Goal: Task Accomplishment & Management: Manage account settings

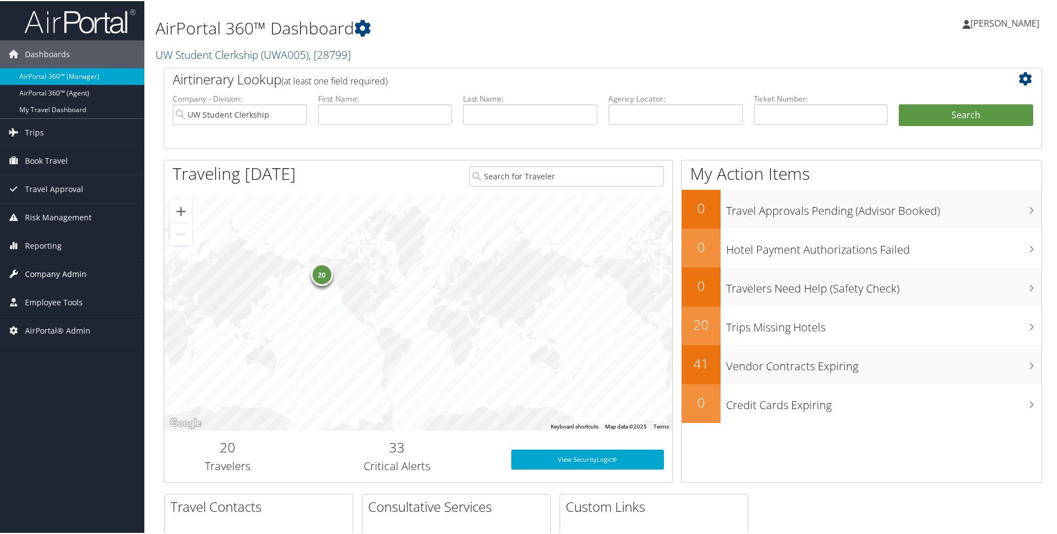
click at [37, 272] on span "Company Admin" at bounding box center [56, 273] width 62 height 28
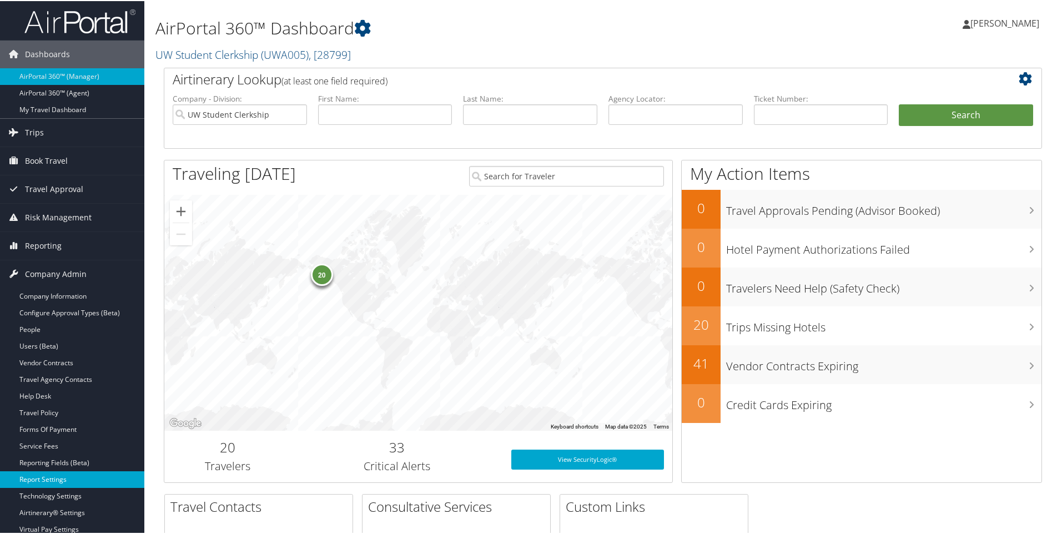
click at [42, 480] on link "Report Settings" at bounding box center [72, 478] width 144 height 17
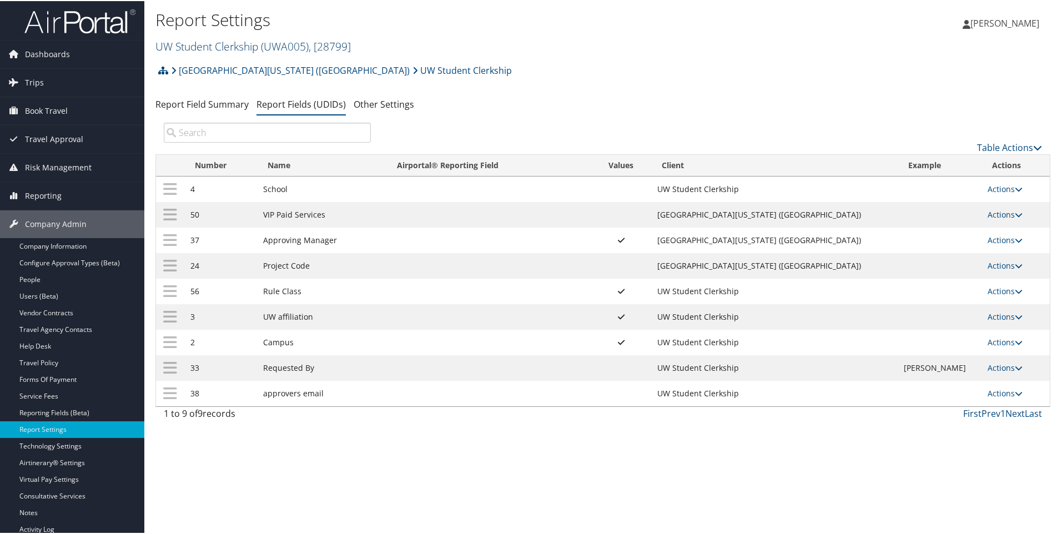
click at [225, 46] on link "UW Student Clerkship ( UWA005 ) , [ 28799 ]" at bounding box center [252, 45] width 195 height 15
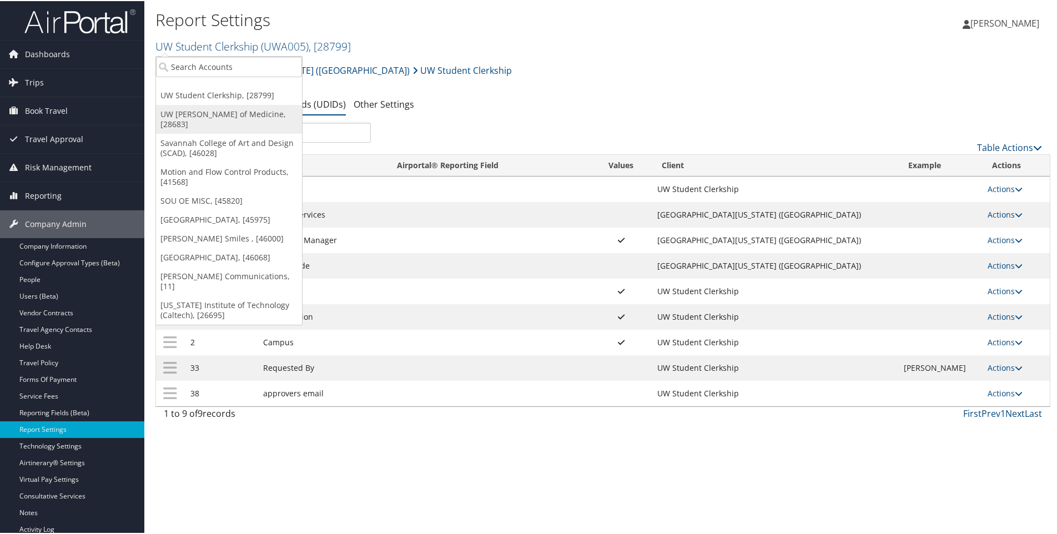
click at [215, 114] on link "UW [PERSON_NAME] of Medicine, [28683]" at bounding box center [229, 118] width 146 height 29
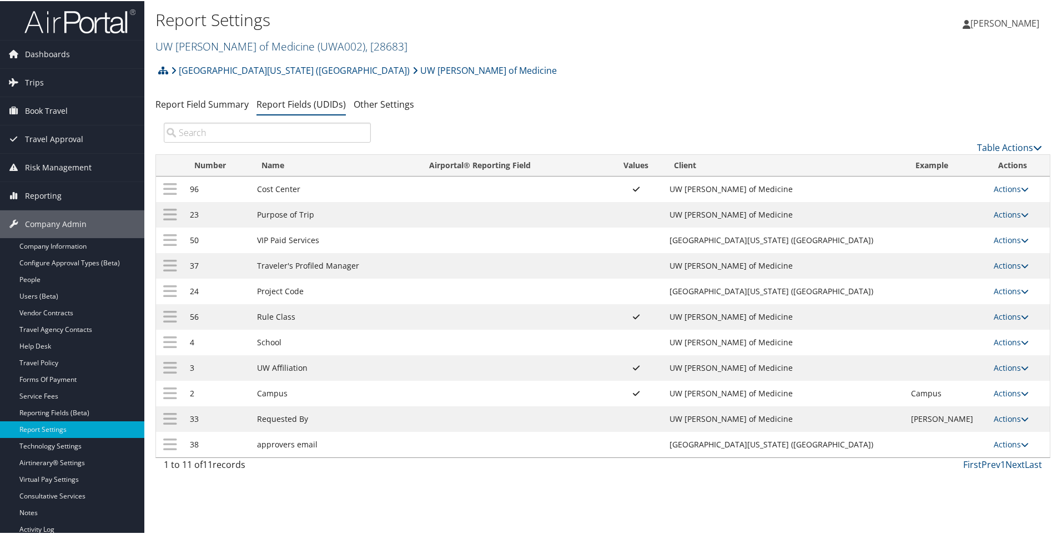
click at [169, 48] on link "UW Dean of Medicine ( UWA002 ) , [ 28683 ]" at bounding box center [281, 45] width 252 height 15
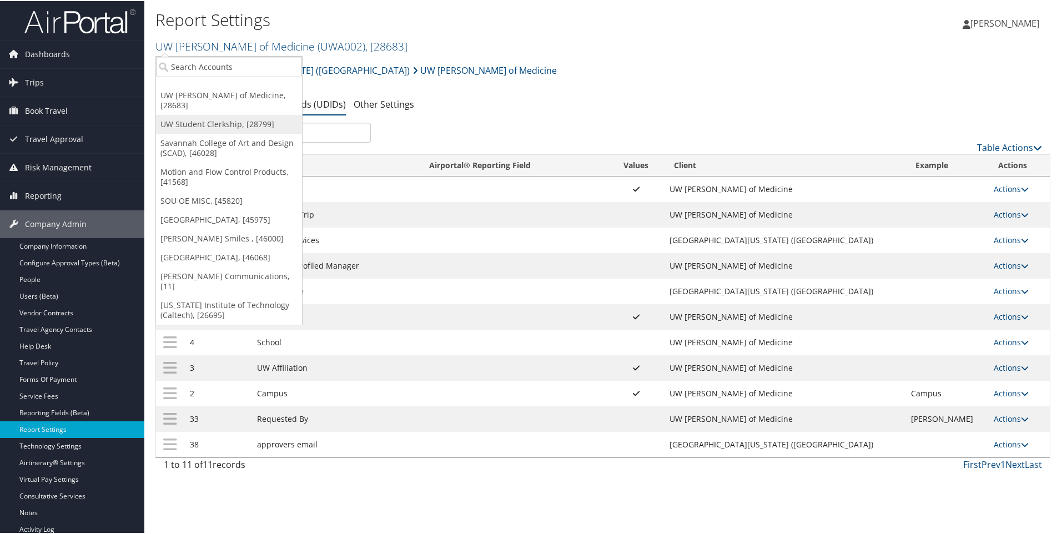
click at [189, 114] on link "UW Student Clerkship, [28799]" at bounding box center [229, 123] width 146 height 19
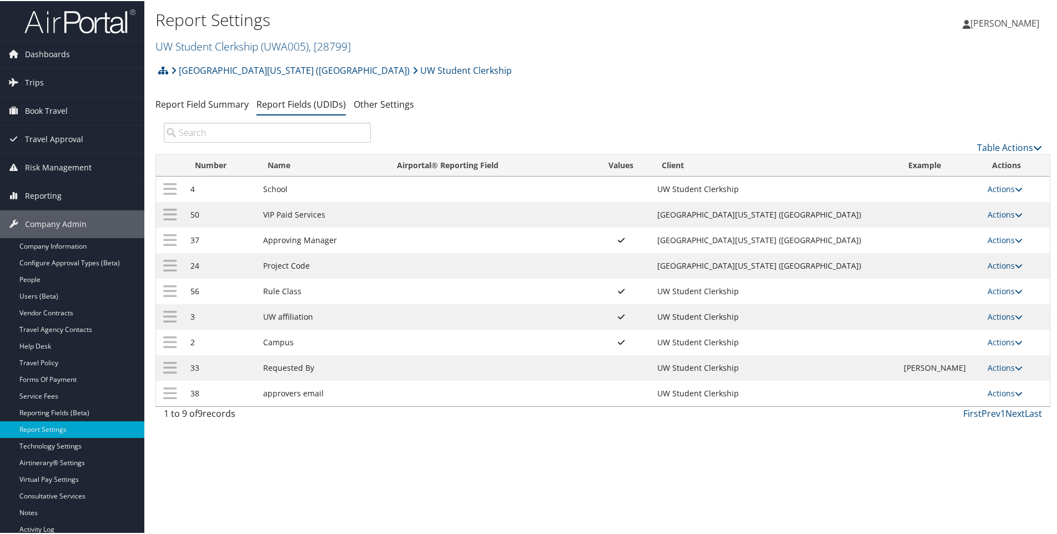
click at [169, 68] on li "[GEOGRAPHIC_DATA][US_STATE] ([GEOGRAPHIC_DATA])" at bounding box center [289, 69] width 242 height 22
click at [162, 69] on icon at bounding box center [163, 69] width 10 height 9
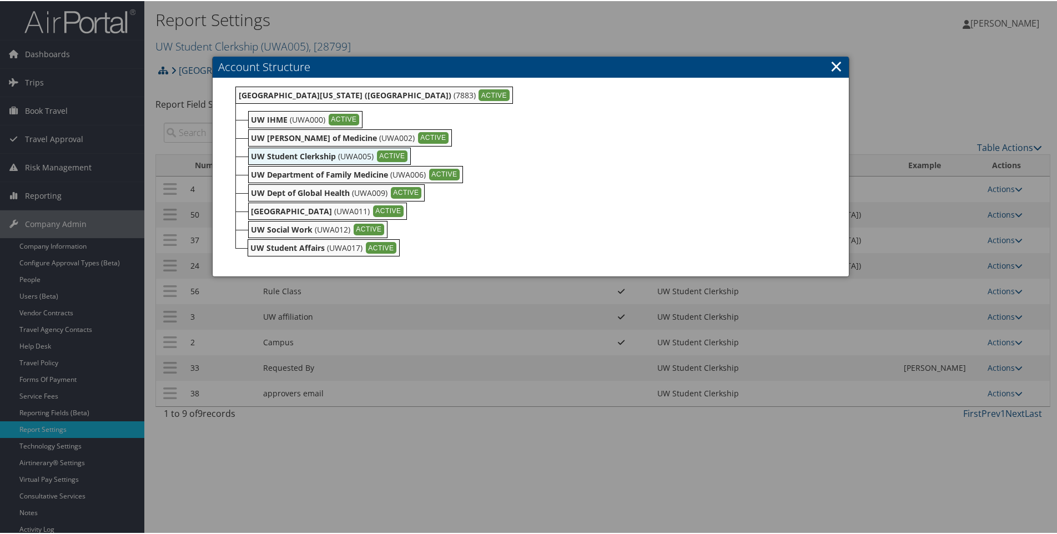
click at [713, 67] on h3 "Account Structure" at bounding box center [531, 66] width 636 height 21
click at [831, 64] on link "×" at bounding box center [836, 65] width 13 height 22
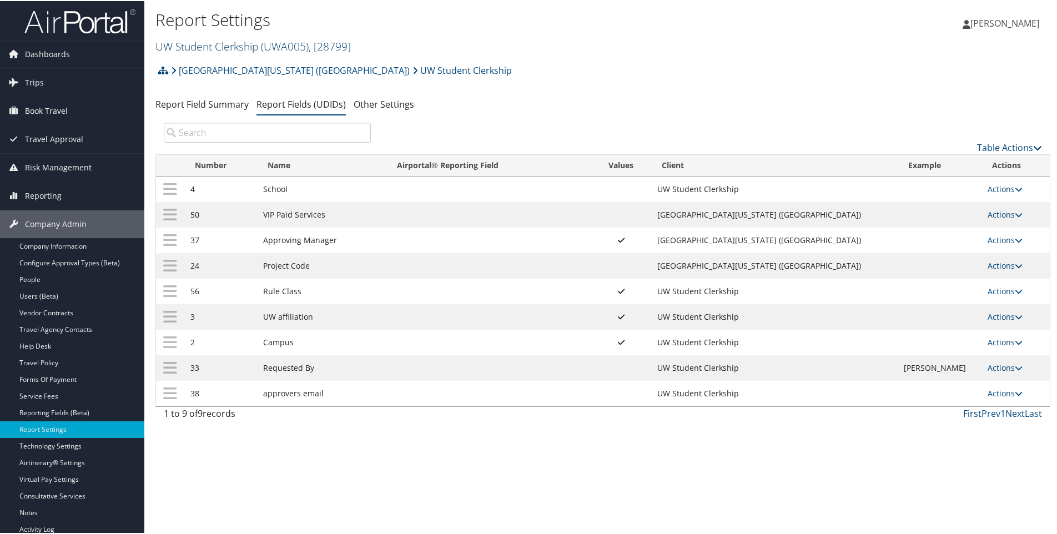
click at [208, 48] on link "UW Student Clerkship ( UWA005 ) , [ 28799 ]" at bounding box center [252, 45] width 195 height 15
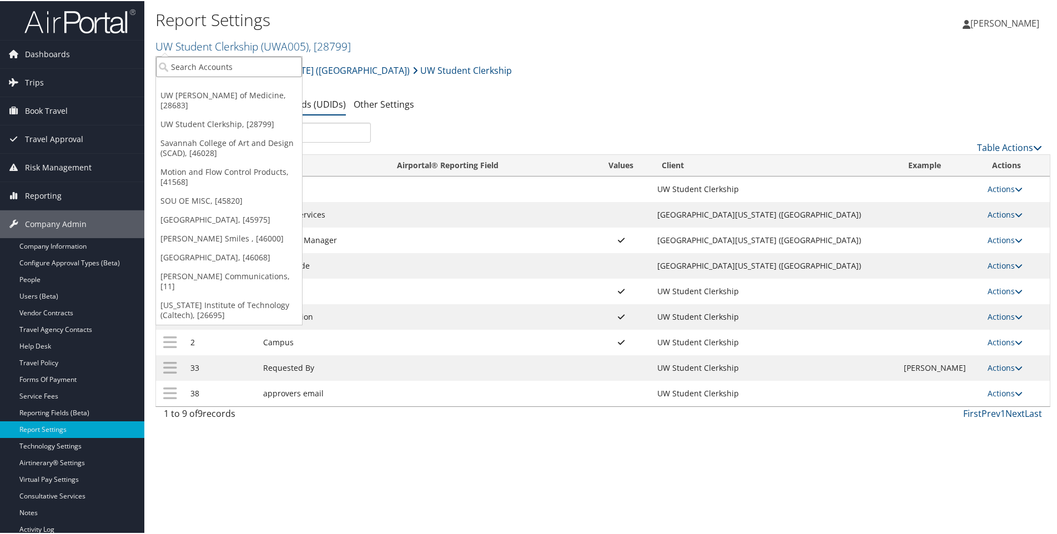
click at [202, 67] on input "search" at bounding box center [229, 66] width 146 height 21
type input "scad"
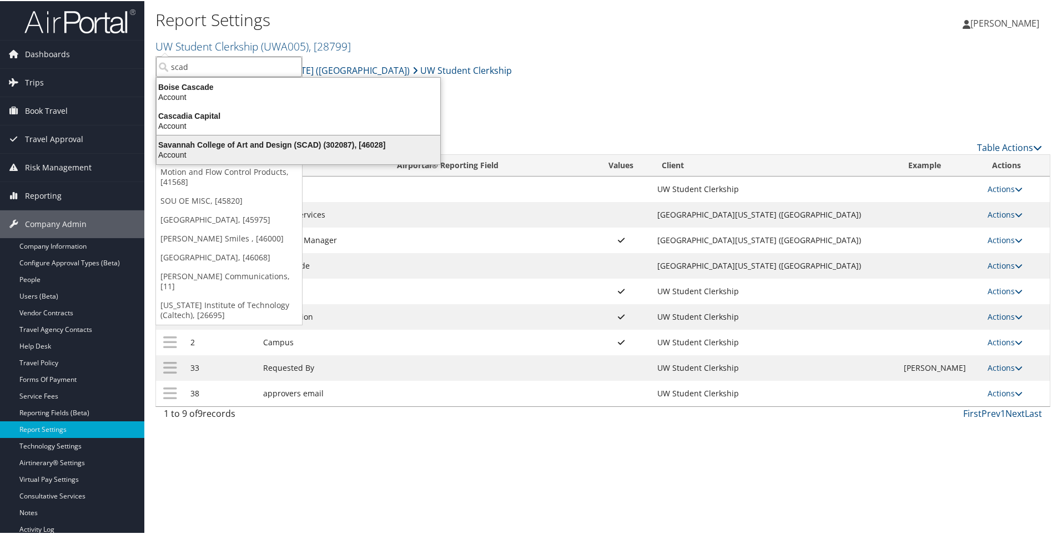
click at [194, 142] on div "Savannah College of Art and Design (SCAD) (302087), [46028]" at bounding box center [298, 144] width 297 height 10
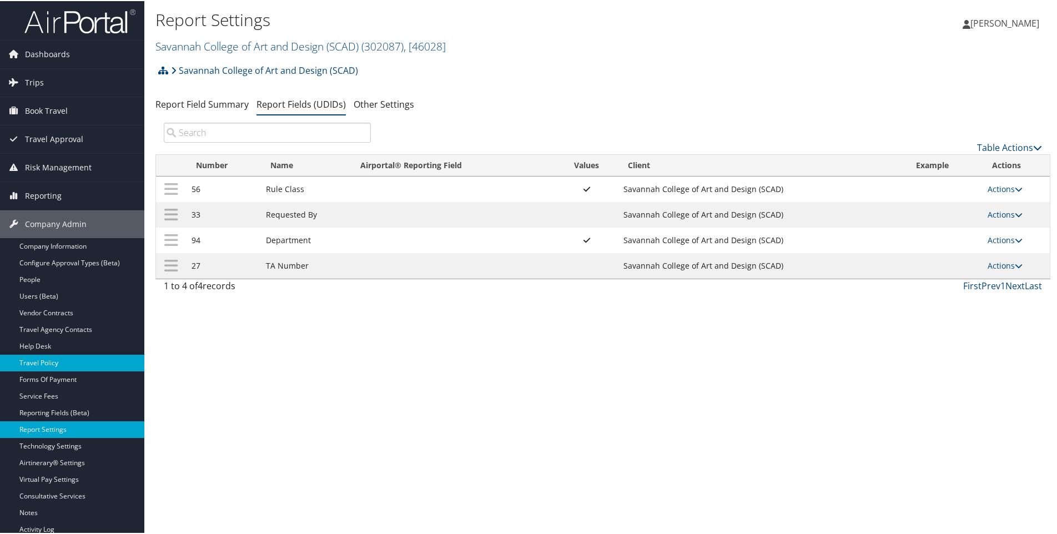
drag, startPoint x: 0, startPoint y: 0, endPoint x: 37, endPoint y: 363, distance: 365.0
click at [37, 363] on link "Travel Policy" at bounding box center [72, 362] width 144 height 17
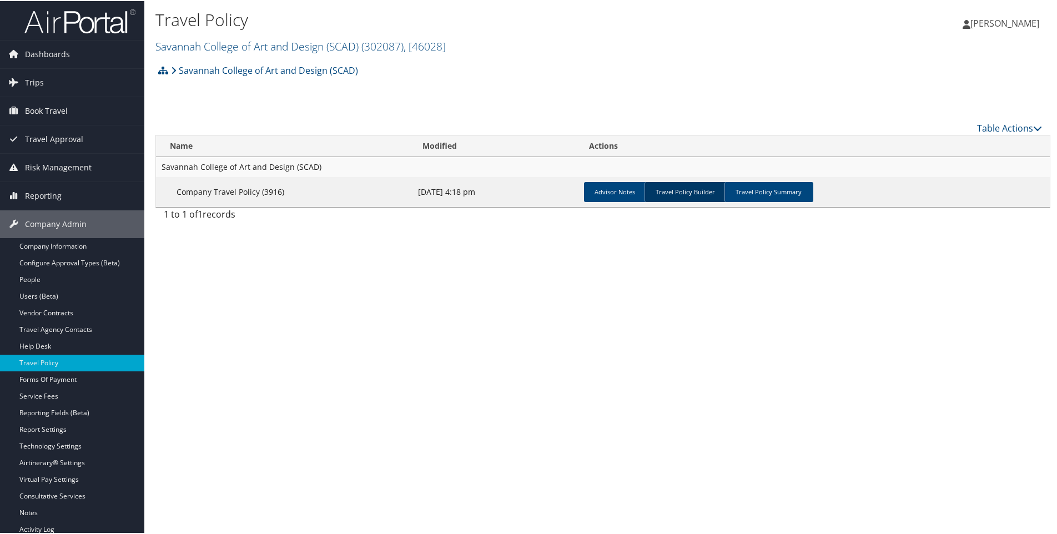
click at [690, 193] on link "Travel Policy Builder" at bounding box center [686, 191] width 82 height 20
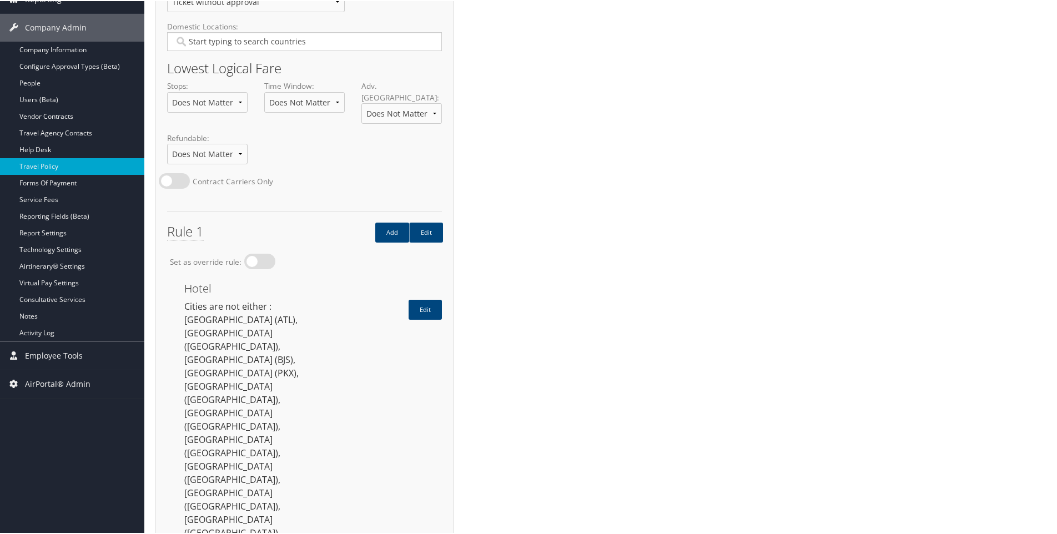
scroll to position [222, 0]
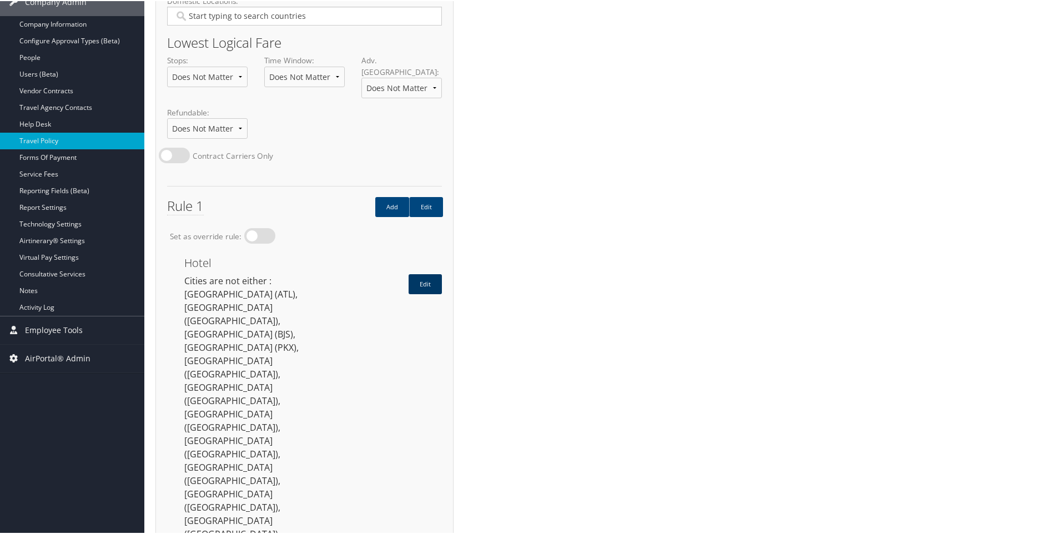
click at [427, 273] on link "Edit" at bounding box center [425, 283] width 33 height 20
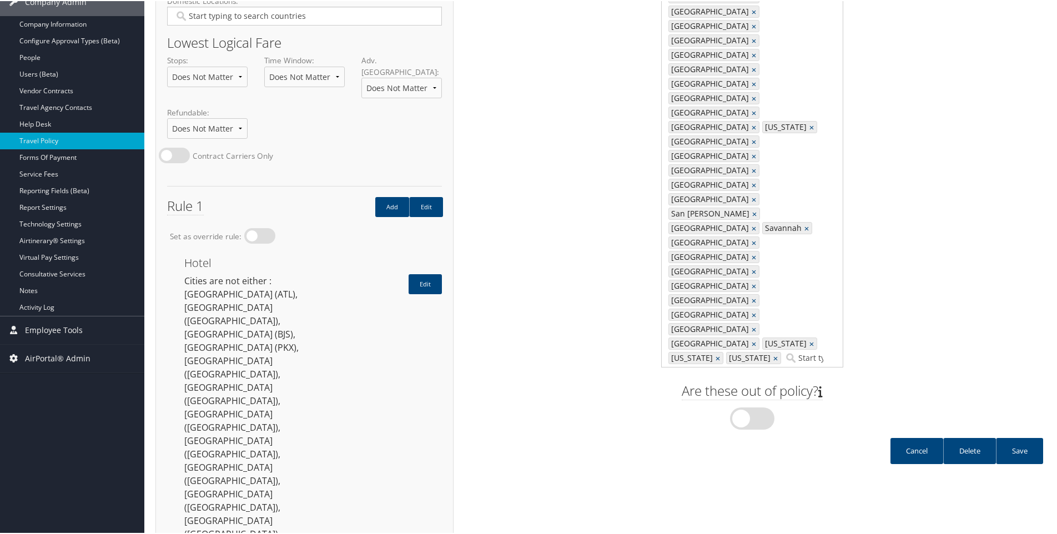
click at [802, 352] on input "search" at bounding box center [808, 357] width 48 height 11
type input "seoul"
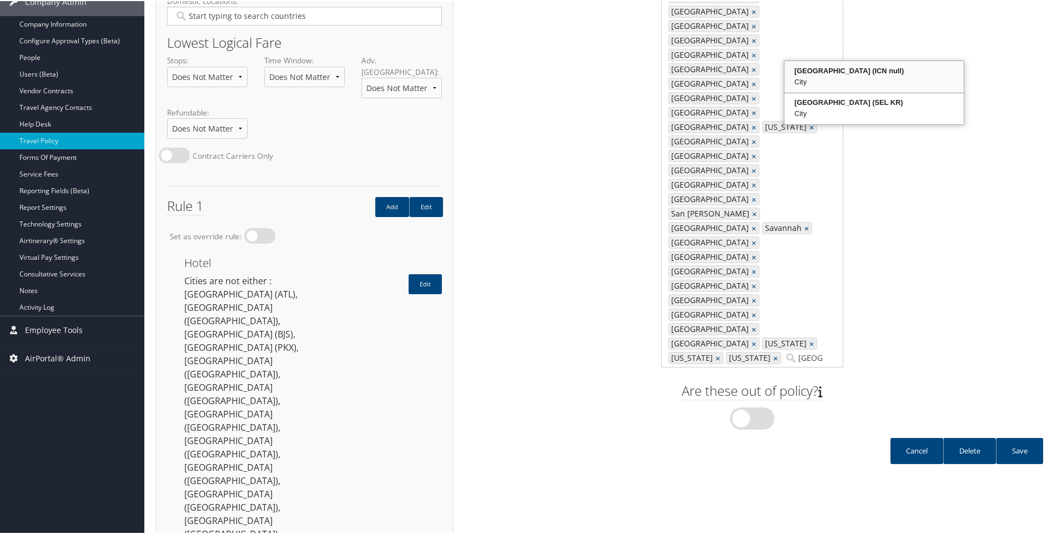
click at [806, 71] on div "Seoul (ICN null)" at bounding box center [874, 69] width 176 height 11
type input "721, 781, 1295, 18900, 1499, 2189, 2887, 2863, 4851, 6681, 6893, 18883, 7087, 6…"
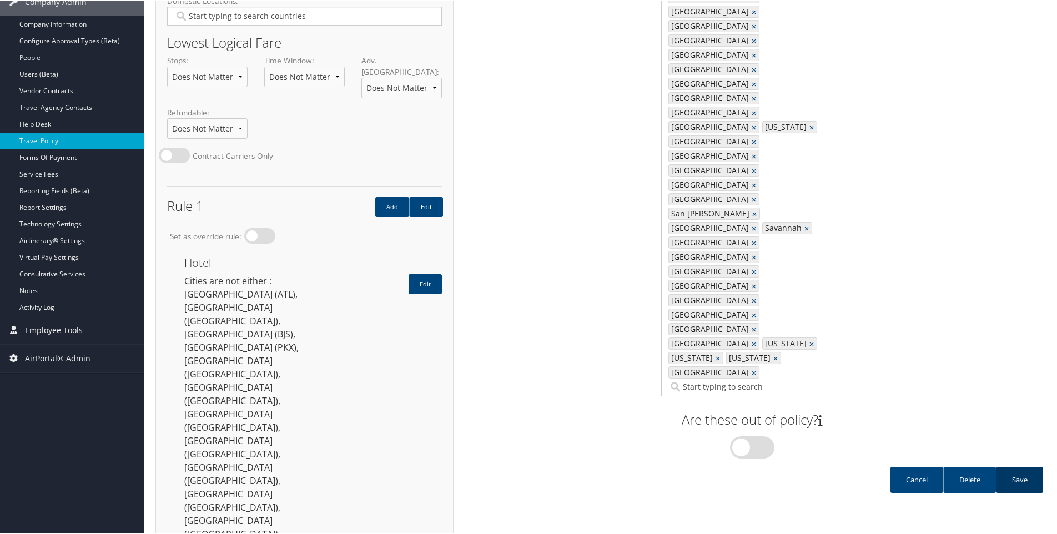
click at [1012, 466] on link "Save" at bounding box center [1019, 479] width 47 height 26
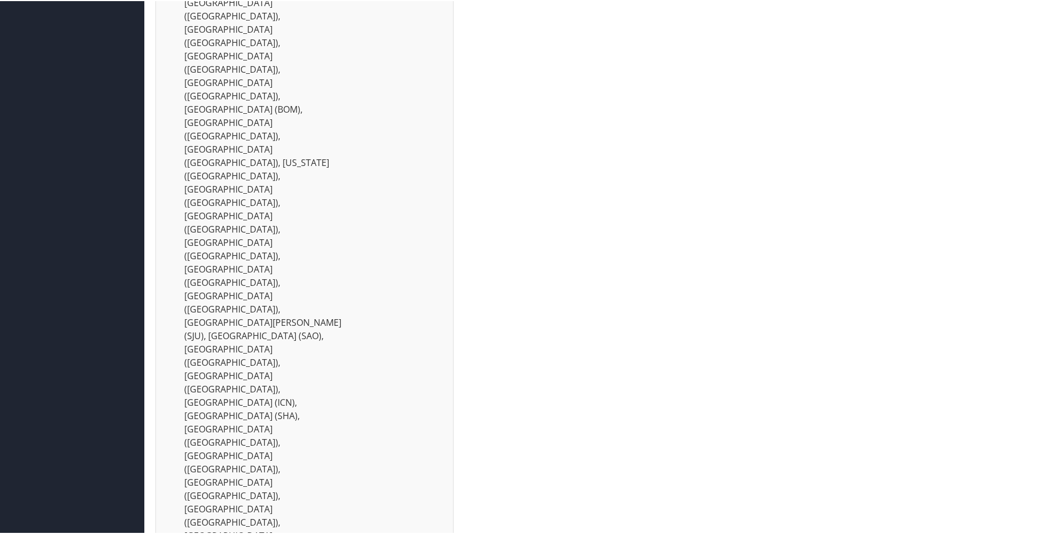
scroll to position [810, 0]
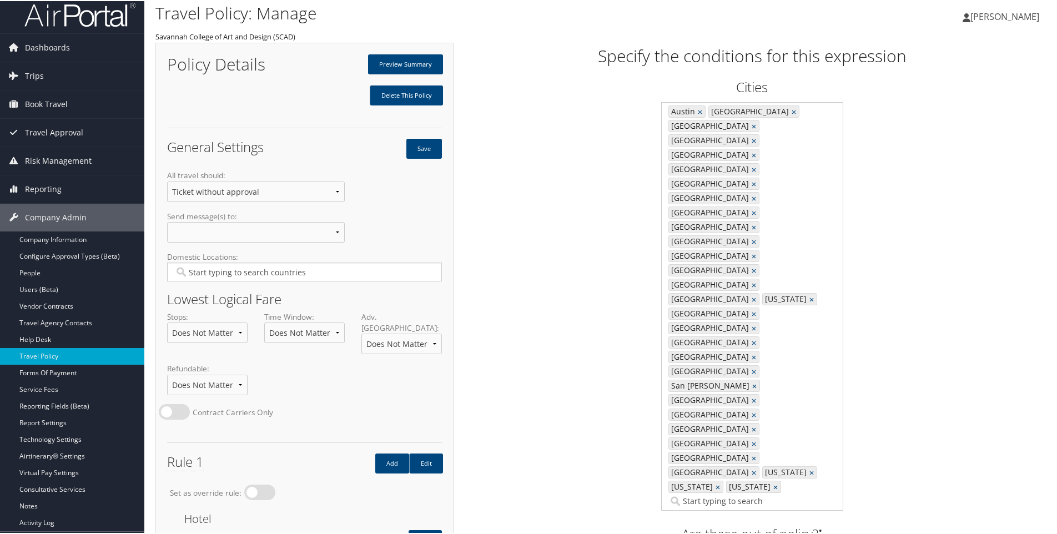
scroll to position [0, 0]
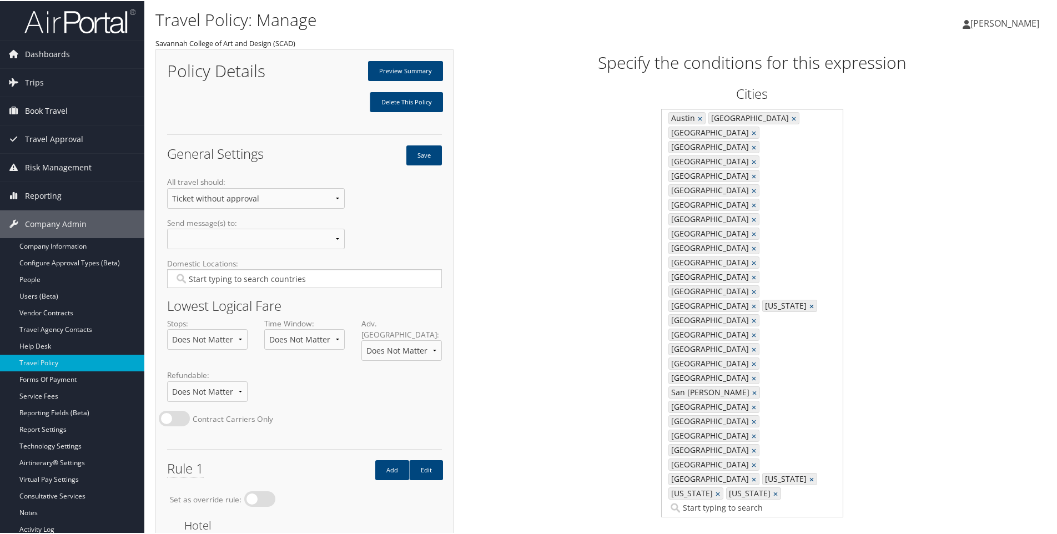
drag, startPoint x: 741, startPoint y: 263, endPoint x: 747, endPoint y: 261, distance: 5.8
click at [741, 501] on input "search" at bounding box center [722, 506] width 107 height 11
type input "jcn"
click at [761, 277] on div "Incheon (JCN null)" at bounding box center [816, 277] width 176 height 11
type input "781, 1295, 18900, 1499, 2189, 2887, 4851, 6681, 18883, 7087, 6893, 6689, 7743, …"
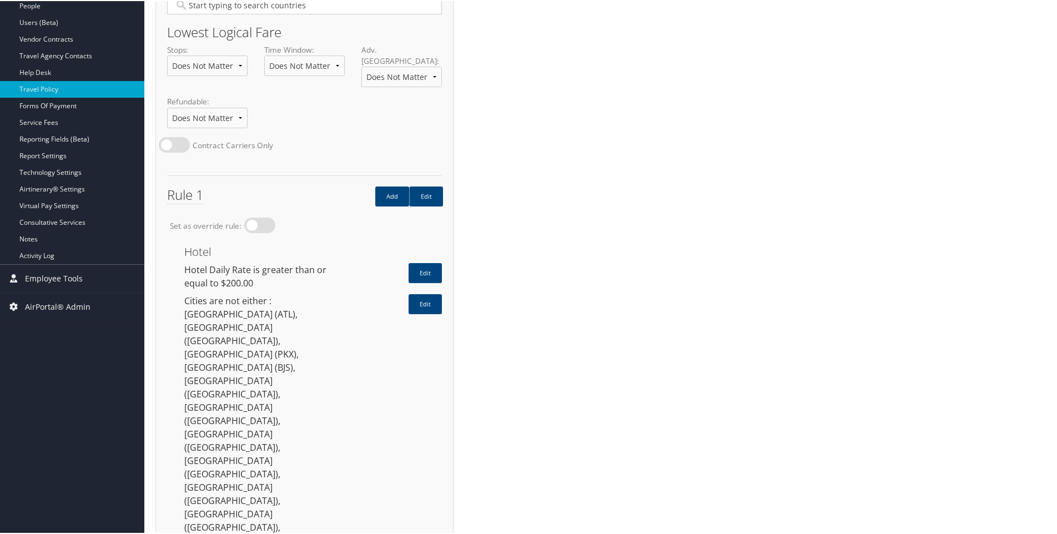
scroll to position [278, 0]
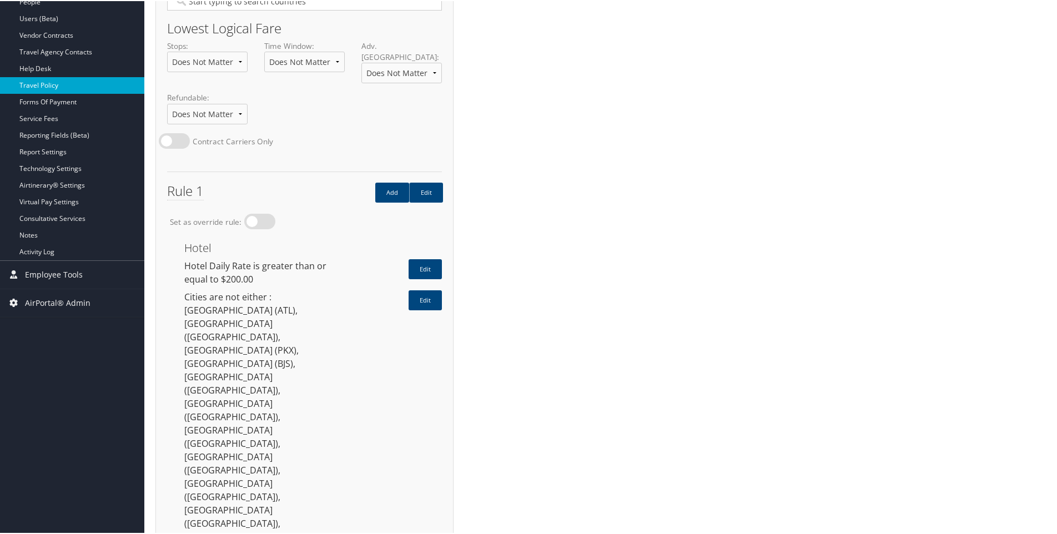
click at [48, 84] on link "Travel Policy" at bounding box center [72, 84] width 144 height 17
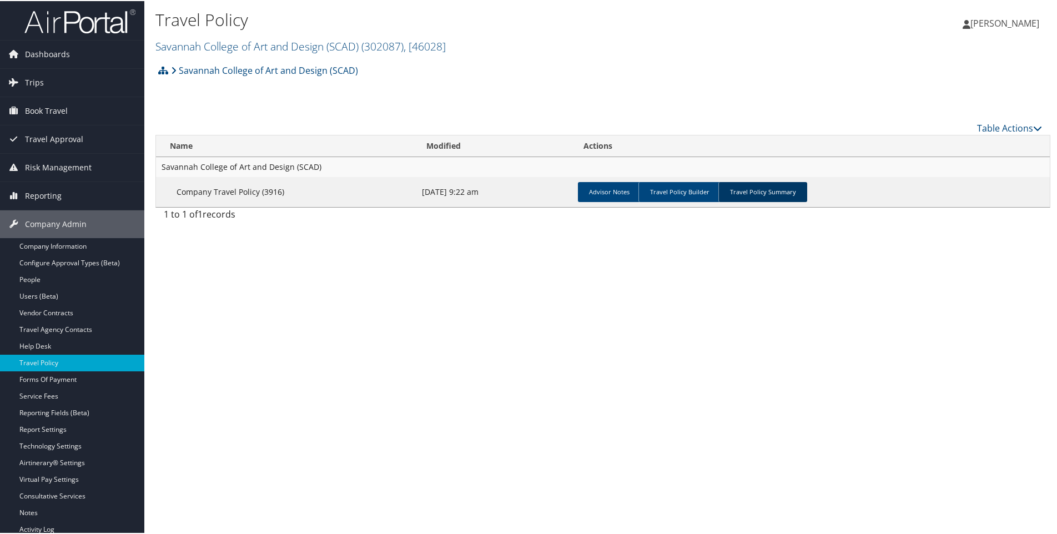
click at [754, 197] on link "Travel Policy Summary" at bounding box center [763, 191] width 89 height 20
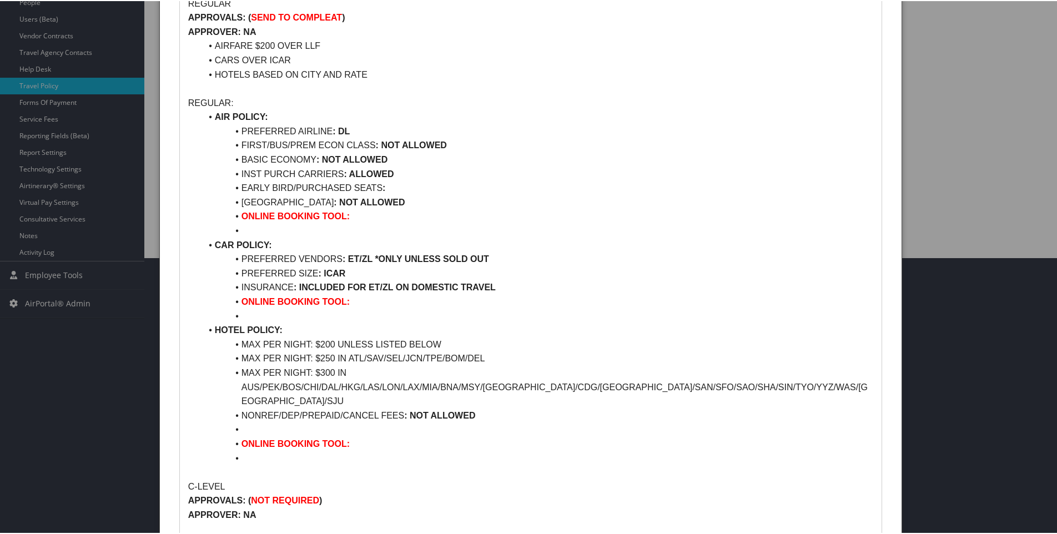
scroll to position [278, 0]
click at [426, 358] on li "MAX PER NIGHT: $250 IN ATL/SAV/SEL/JCN/TPE/BOM/DEL" at bounding box center [538, 357] width 672 height 14
drag, startPoint x: 405, startPoint y: 357, endPoint x: 442, endPoint y: 355, distance: 37.3
click at [442, 355] on li "MAX PER NIGHT: $250 IN ATL/SAV/SEL/JCN/ICN/TPE/BOM/DEL" at bounding box center [538, 357] width 672 height 14
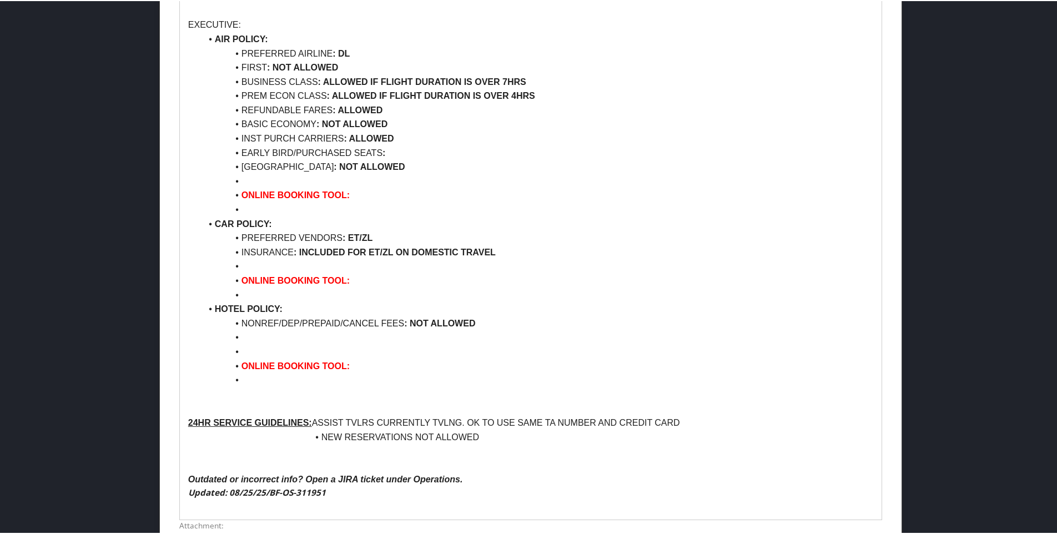
scroll to position [1265, 0]
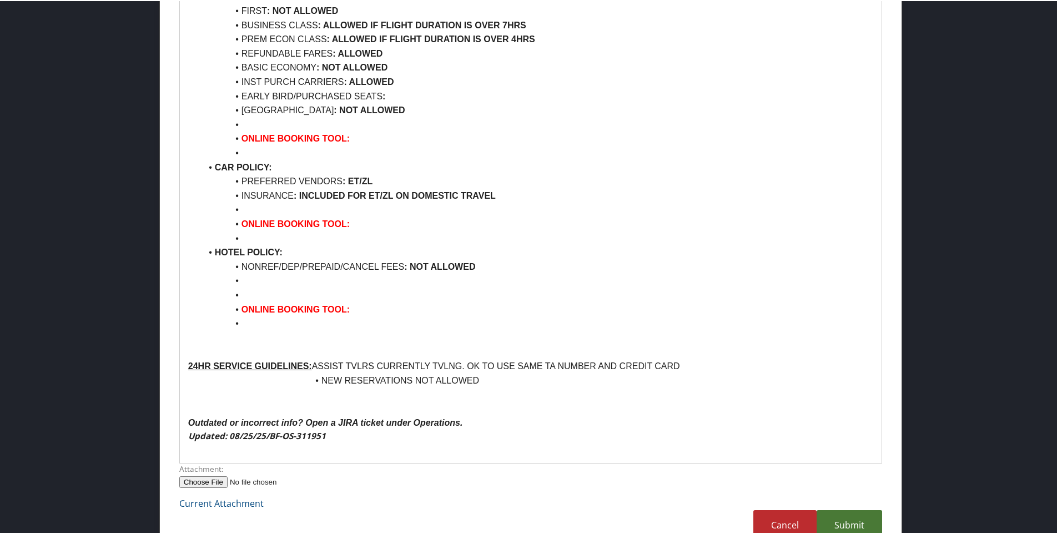
click at [838, 509] on link "Submit" at bounding box center [850, 524] width 66 height 31
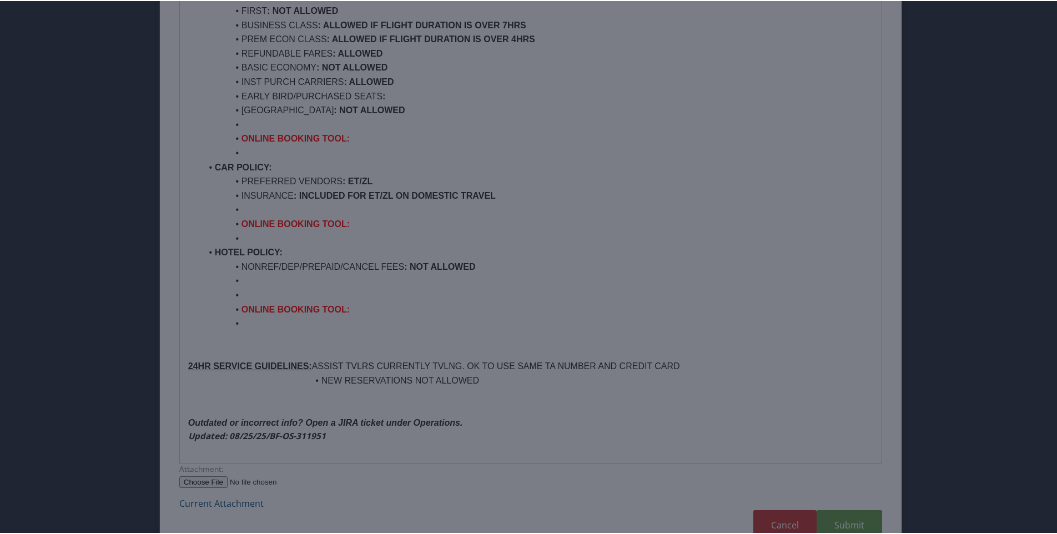
scroll to position [60, 0]
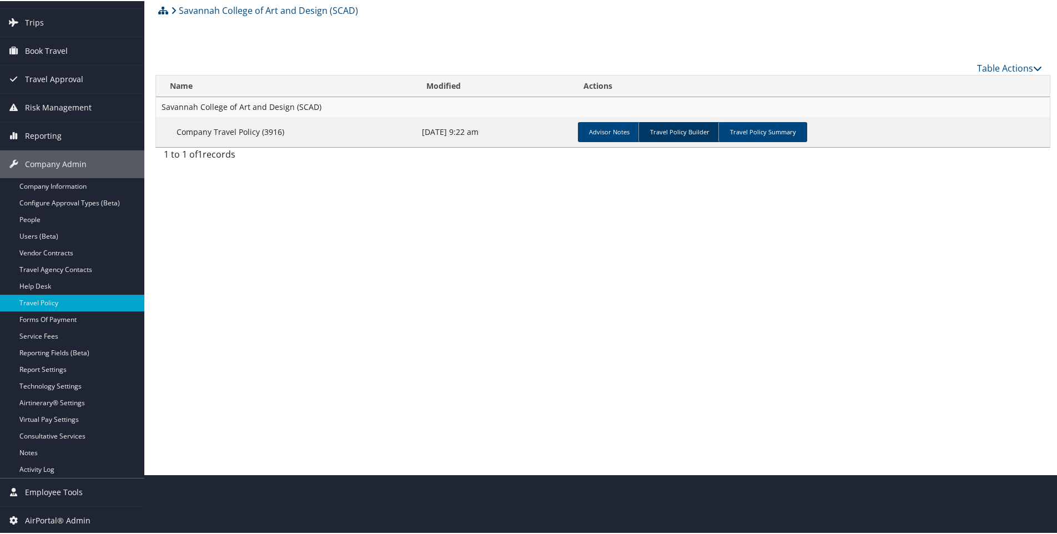
click at [689, 131] on link "Travel Policy Builder" at bounding box center [680, 131] width 82 height 20
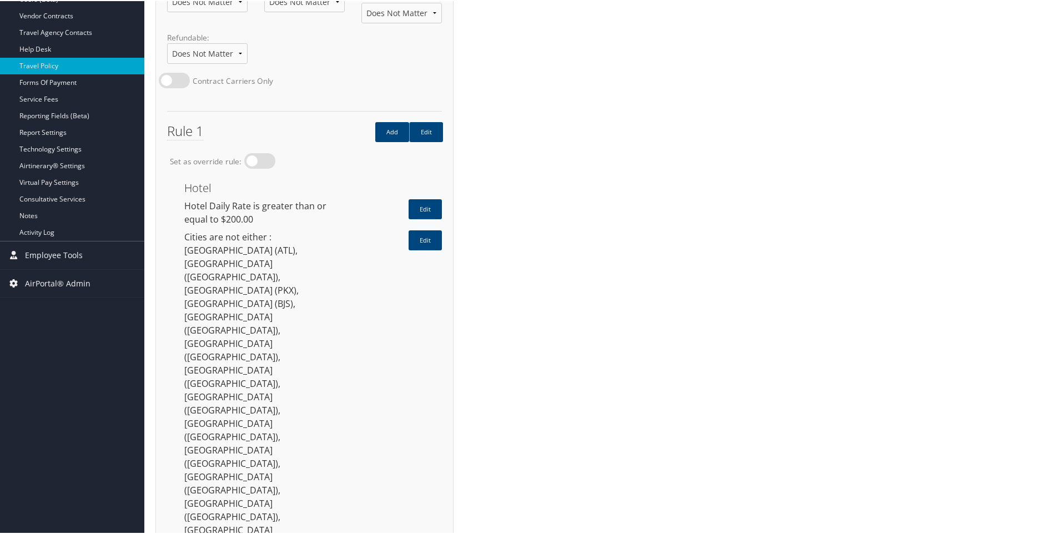
scroll to position [333, 0]
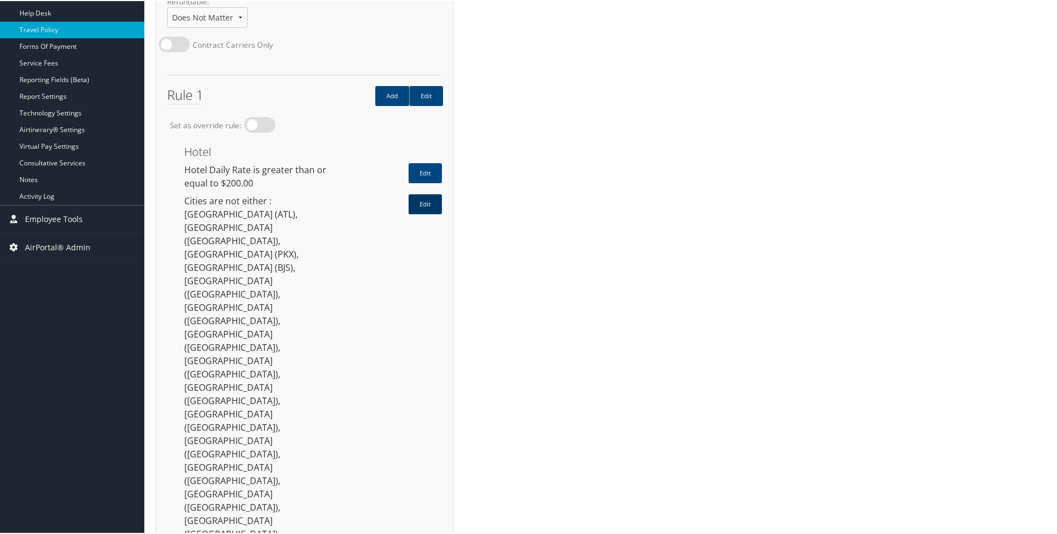
click at [423, 193] on link "Edit" at bounding box center [425, 203] width 33 height 20
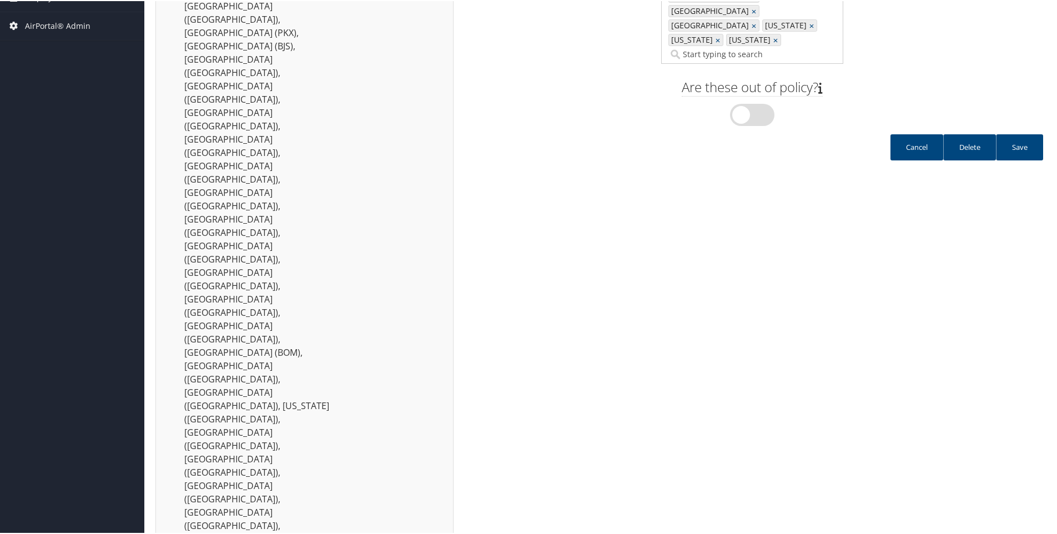
scroll to position [555, 0]
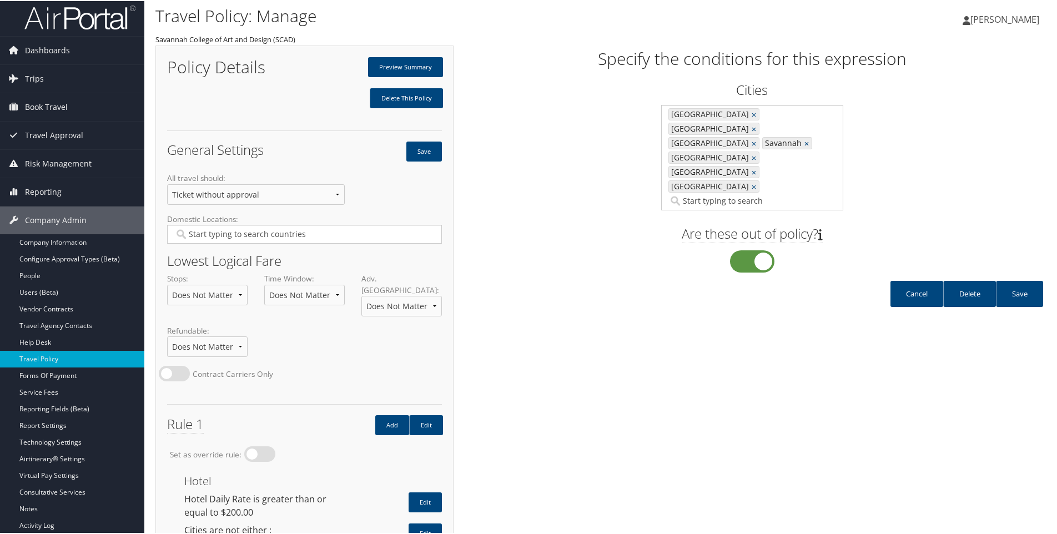
scroll to position [0, 0]
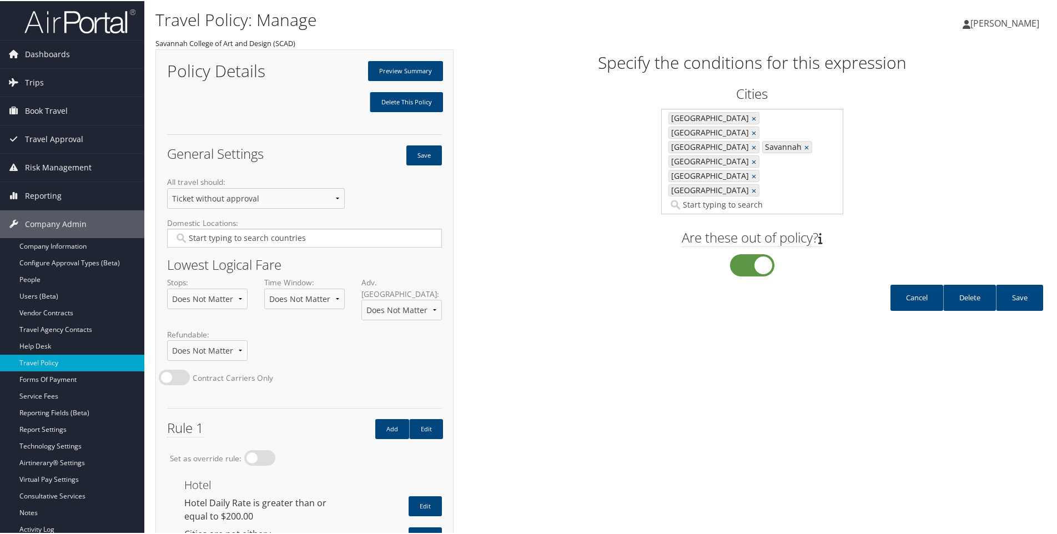
click at [785, 198] on input "search" at bounding box center [752, 203] width 166 height 11
type input "icn"
click at [679, 167] on div "Seoul (ICN null)" at bounding box center [756, 162] width 176 height 11
type input "721, 2863, 1489, 11475, 11631, 13113, 13041, 5193"
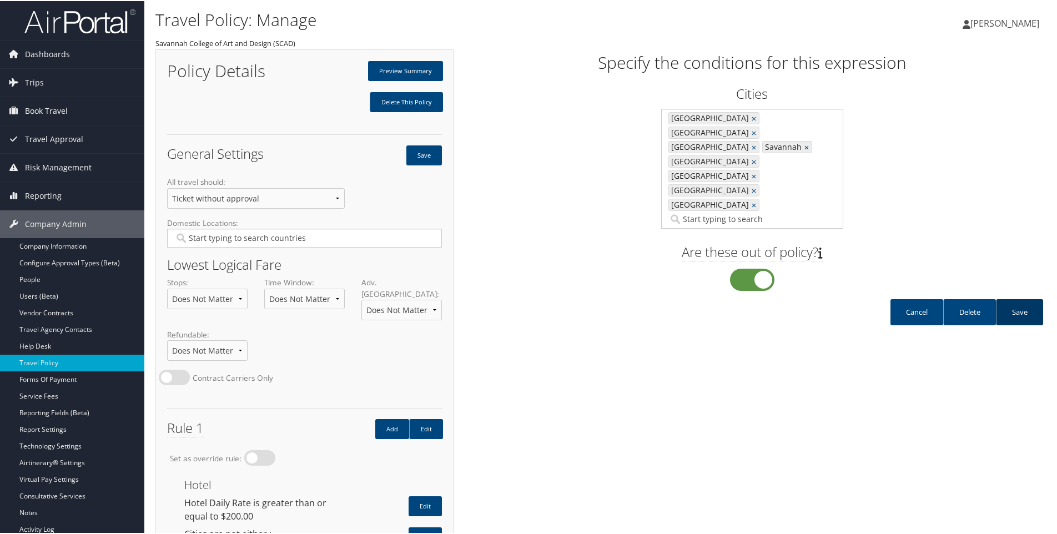
click at [1015, 298] on link "Save" at bounding box center [1019, 311] width 47 height 26
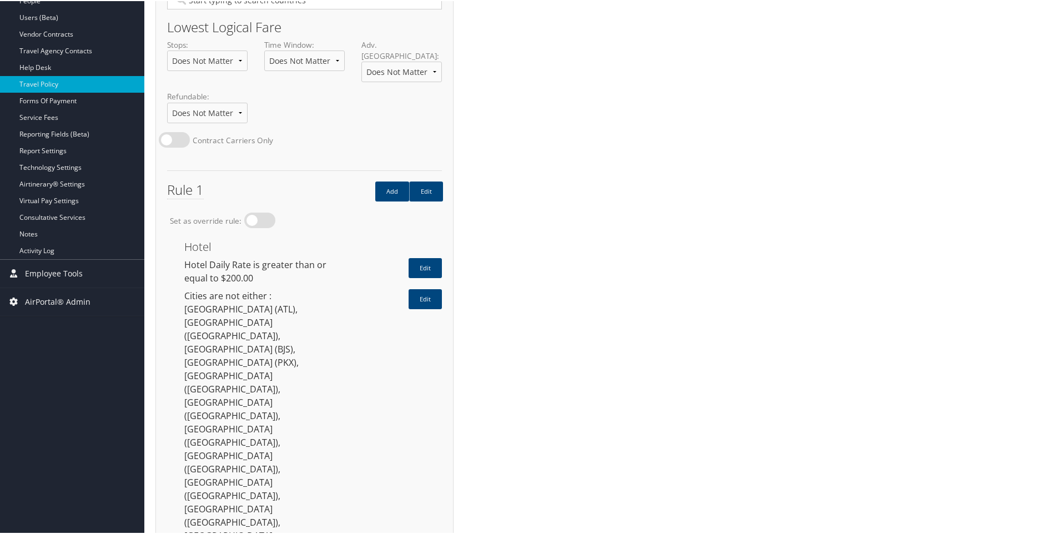
scroll to position [213, 0]
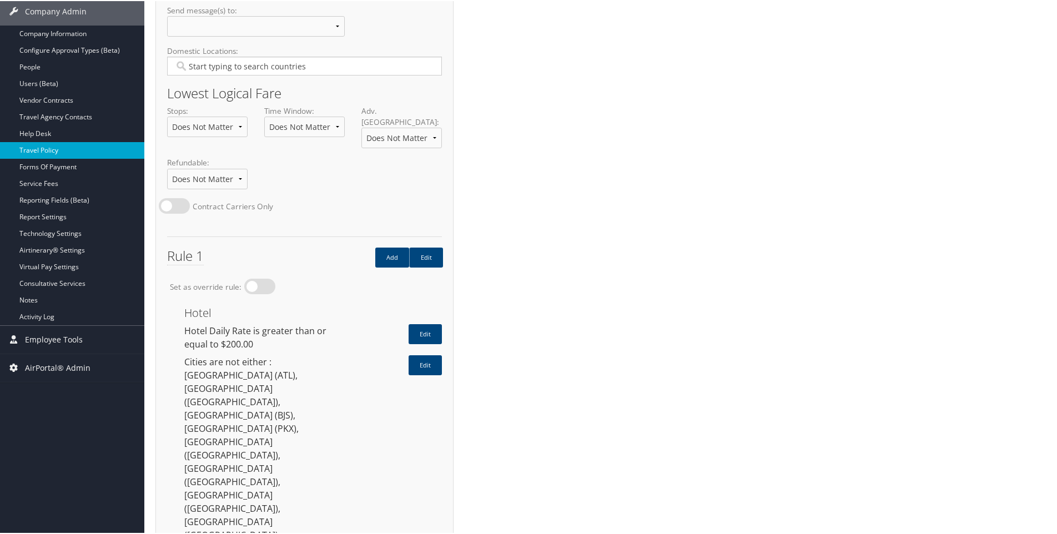
click at [44, 149] on link "Travel Policy" at bounding box center [72, 149] width 144 height 17
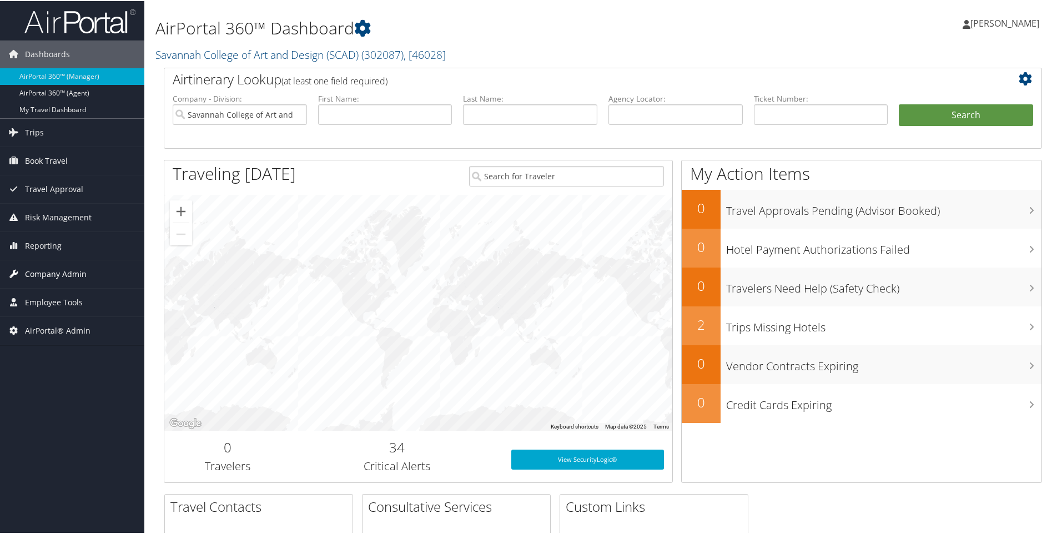
click at [49, 272] on span "Company Admin" at bounding box center [56, 273] width 62 height 28
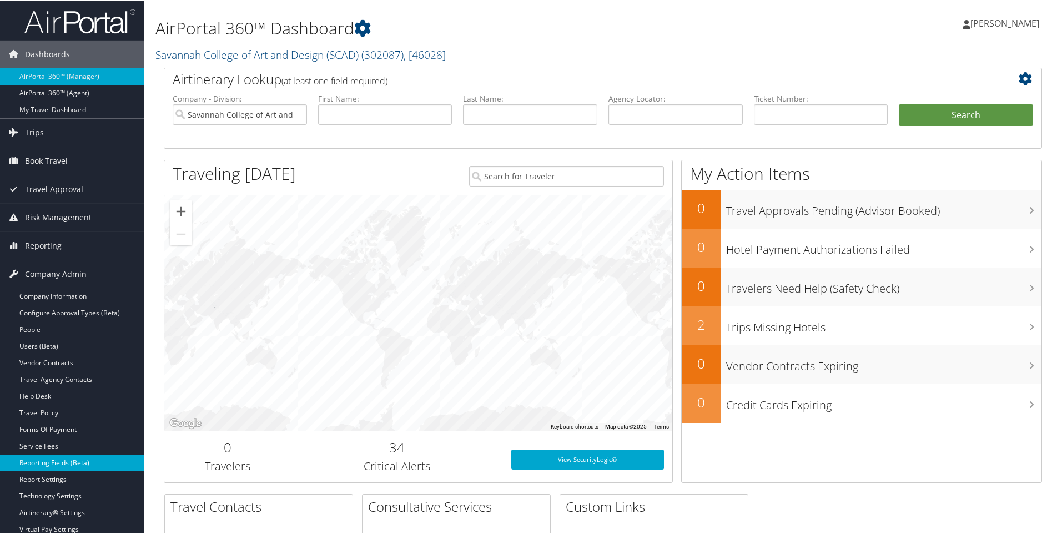
click at [43, 463] on link "Reporting Fields (Beta)" at bounding box center [72, 462] width 144 height 17
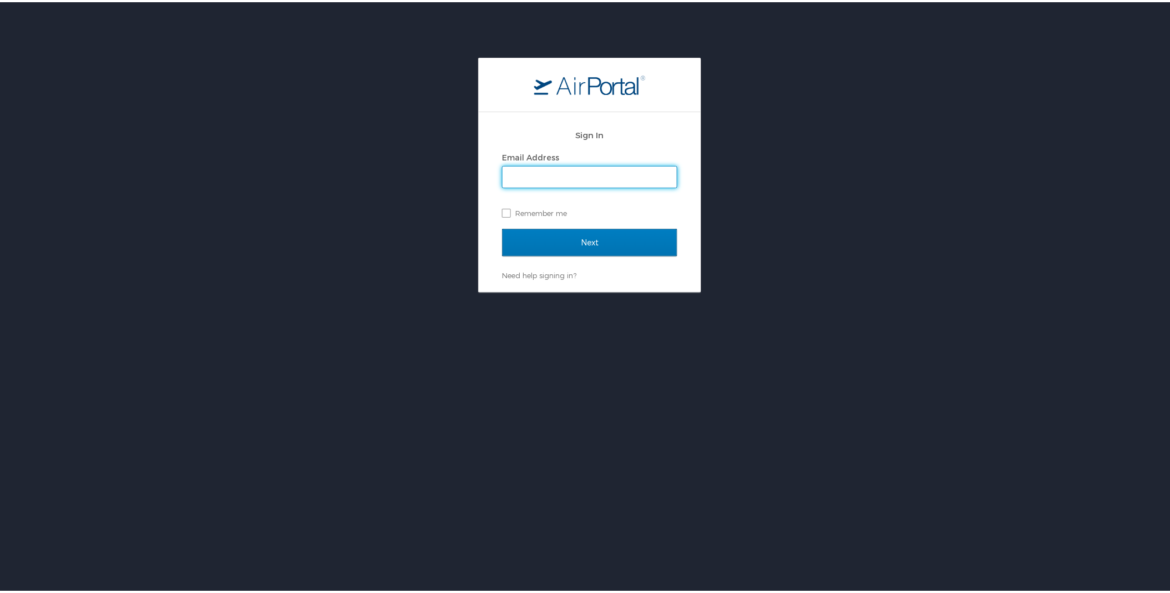
click at [518, 173] on input "Email Address" at bounding box center [590, 174] width 174 height 21
type input "[PERSON_NAME][EMAIL_ADDRESS][PERSON_NAME][DOMAIN_NAME]"
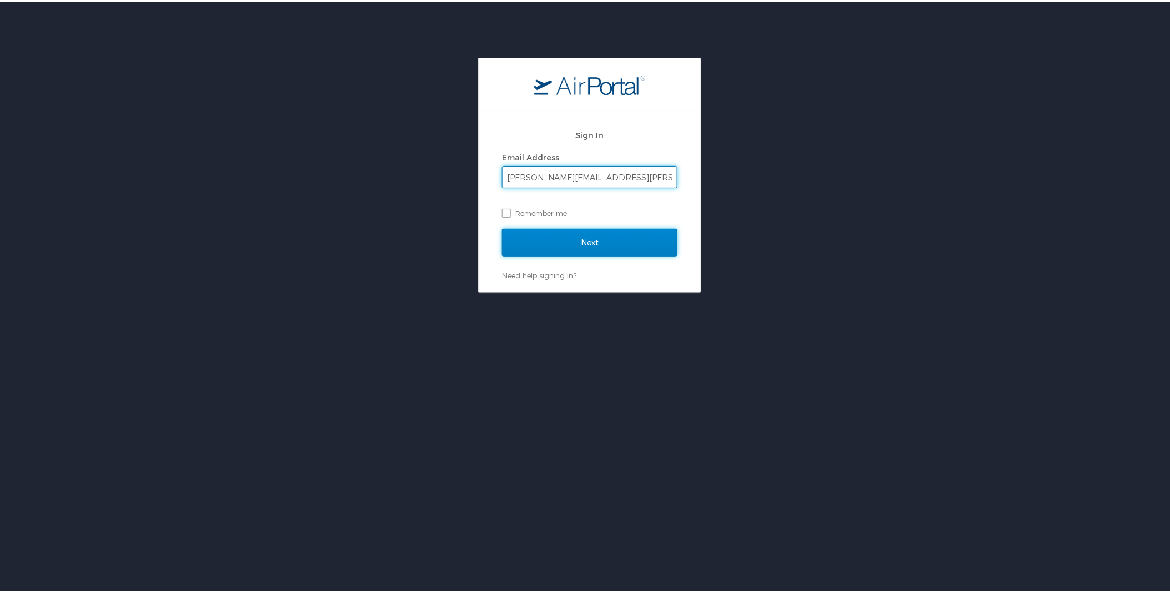
click at [556, 250] on input "Next" at bounding box center [589, 241] width 175 height 28
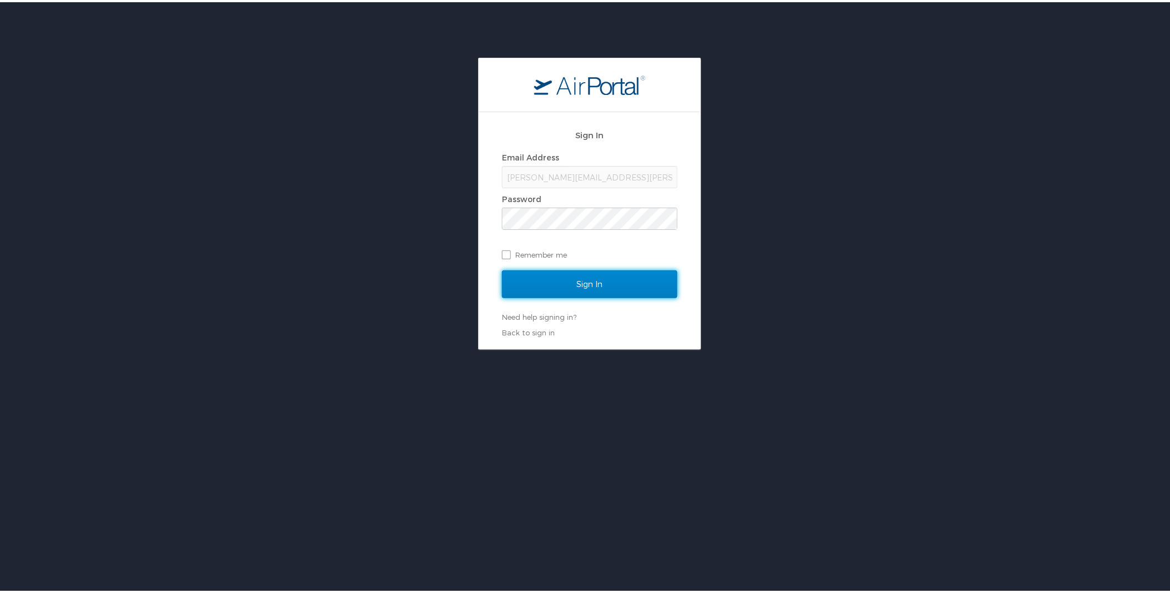
click at [575, 285] on input "Sign In" at bounding box center [589, 282] width 175 height 28
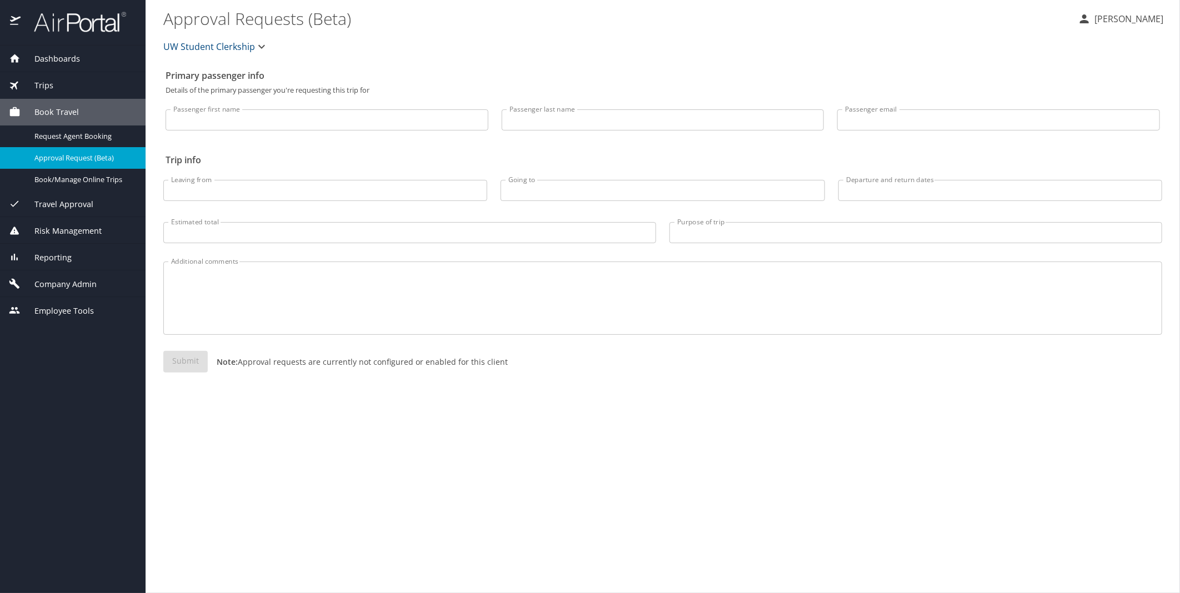
click at [63, 279] on span "Company Admin" at bounding box center [59, 284] width 76 height 12
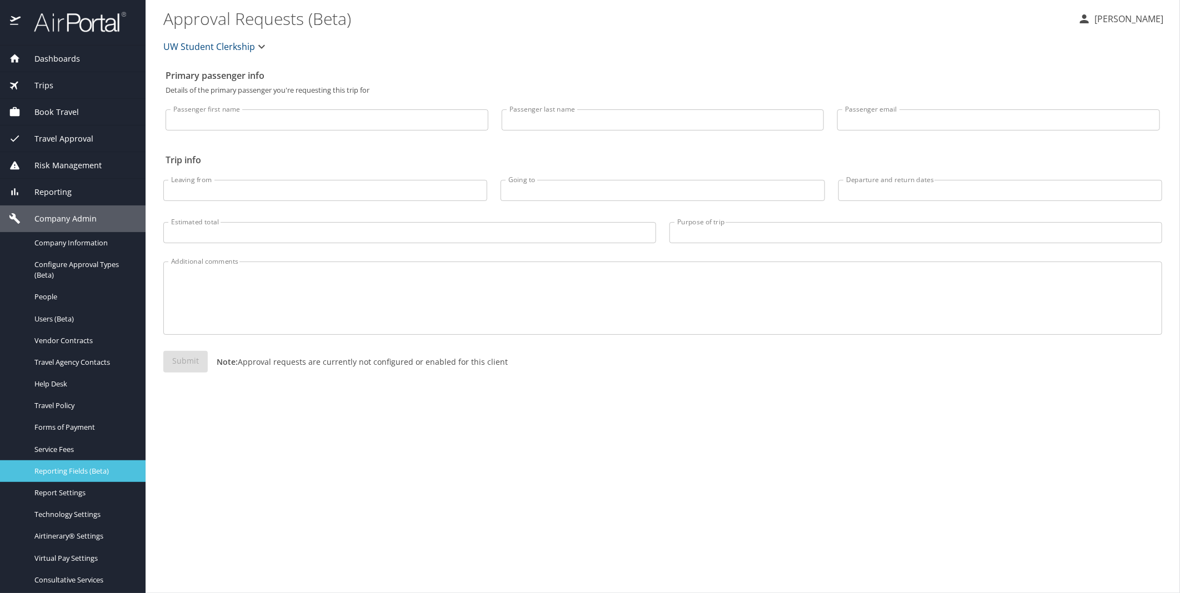
click at [63, 473] on span "Reporting Fields (Beta)" at bounding box center [83, 471] width 98 height 11
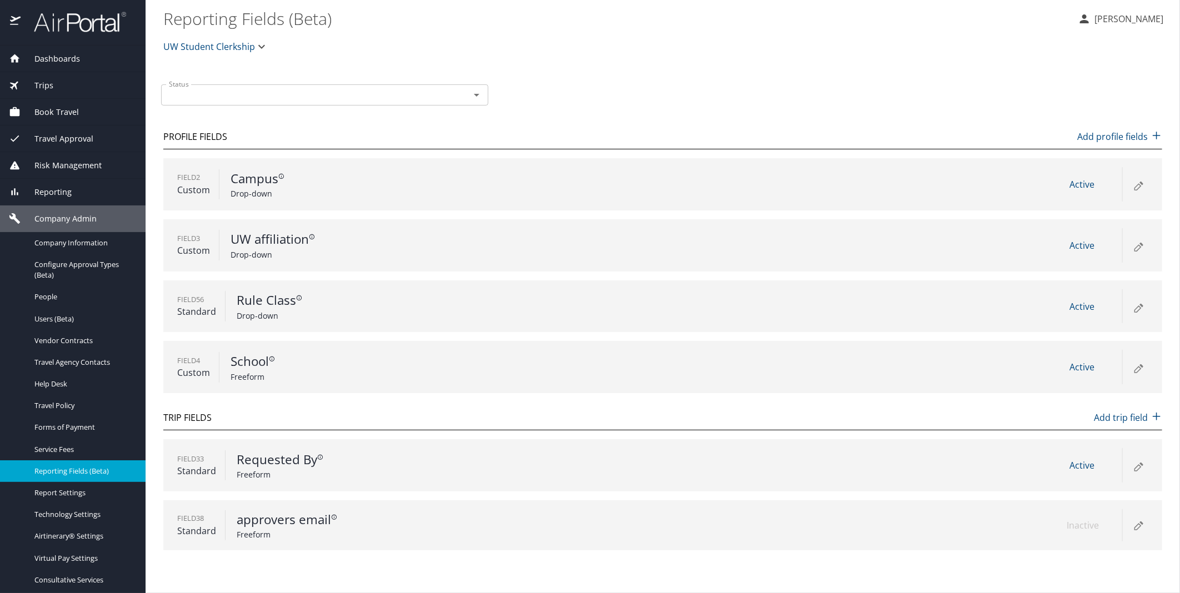
click at [209, 46] on span "UW Student Clerkship" at bounding box center [209, 47] width 92 height 16
click at [197, 80] on input "Search accounts" at bounding box center [217, 80] width 180 height 21
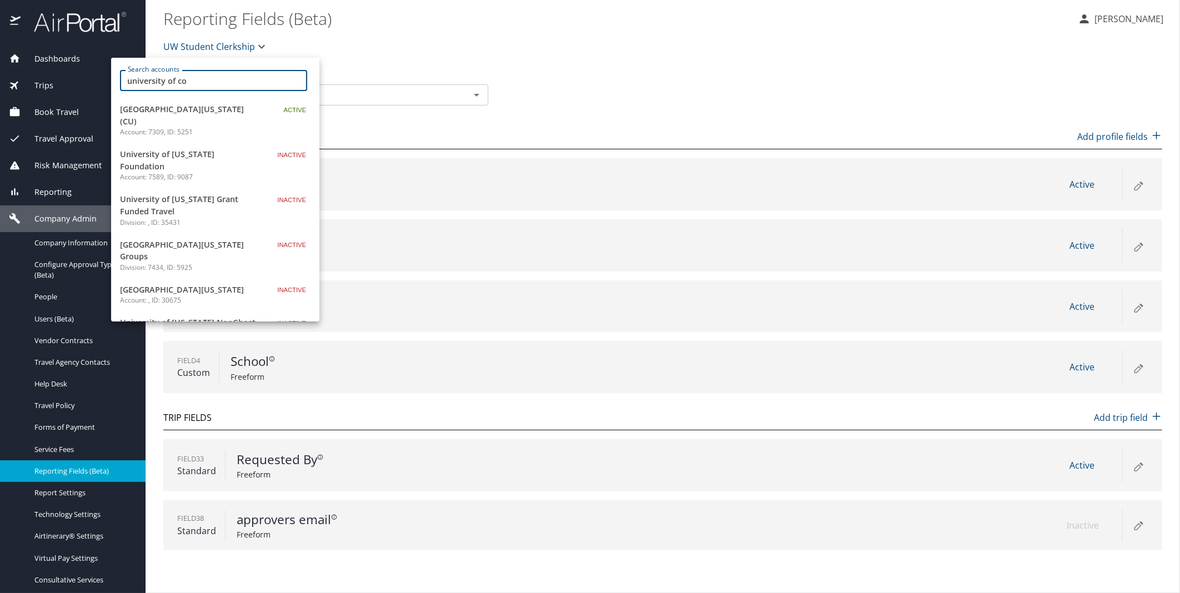
type input "university of co"
click at [794, 59] on div at bounding box center [590, 296] width 1180 height 593
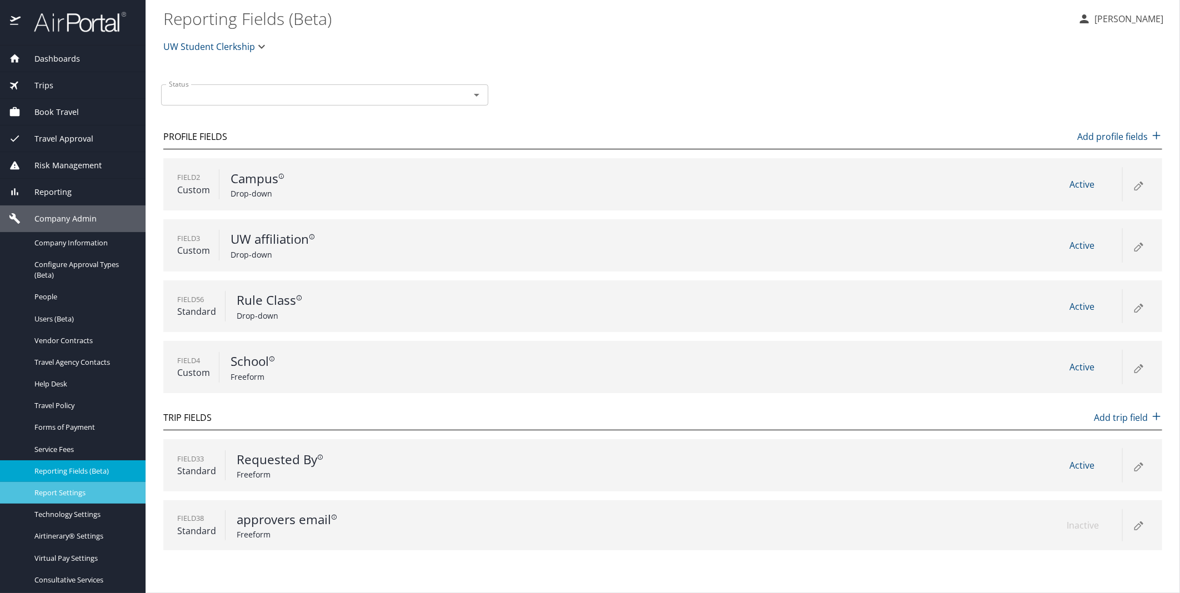
click at [54, 493] on span "Report Settings" at bounding box center [83, 493] width 98 height 11
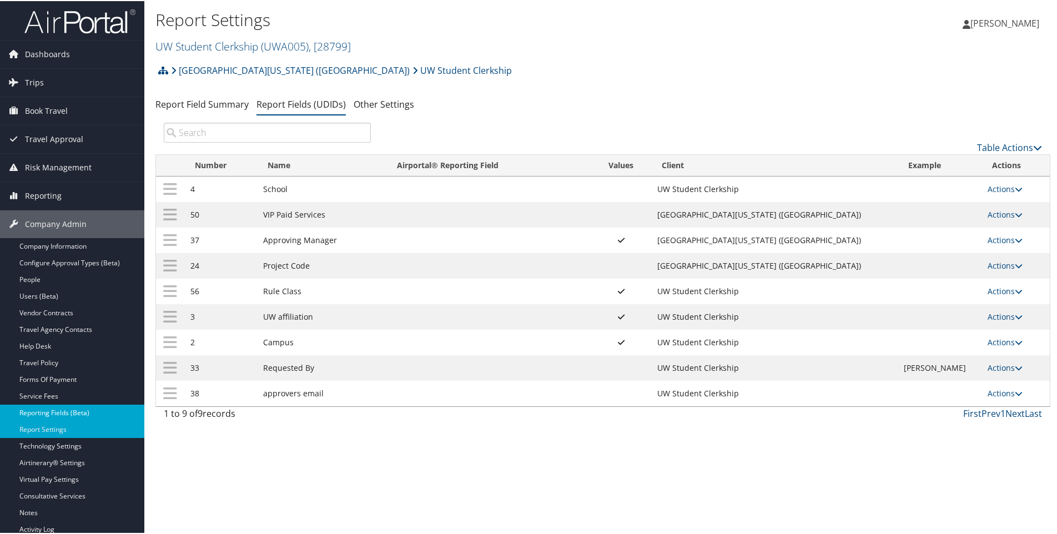
click at [41, 411] on link "Reporting Fields (Beta)" at bounding box center [72, 412] width 144 height 17
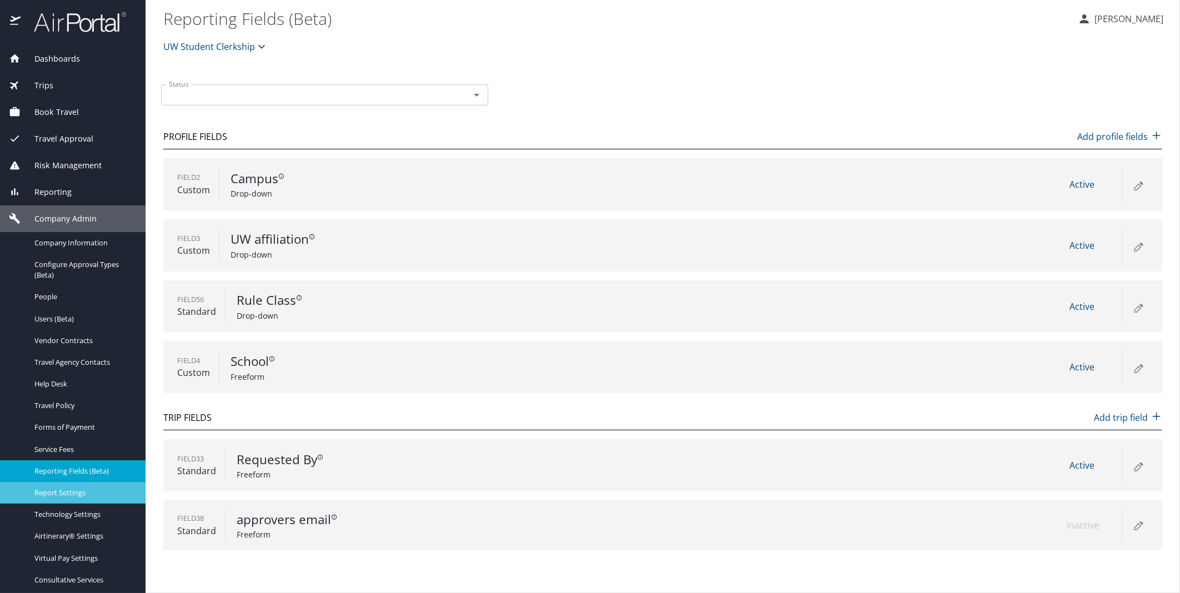
click at [53, 498] on div "Report Settings" at bounding box center [73, 492] width 128 height 13
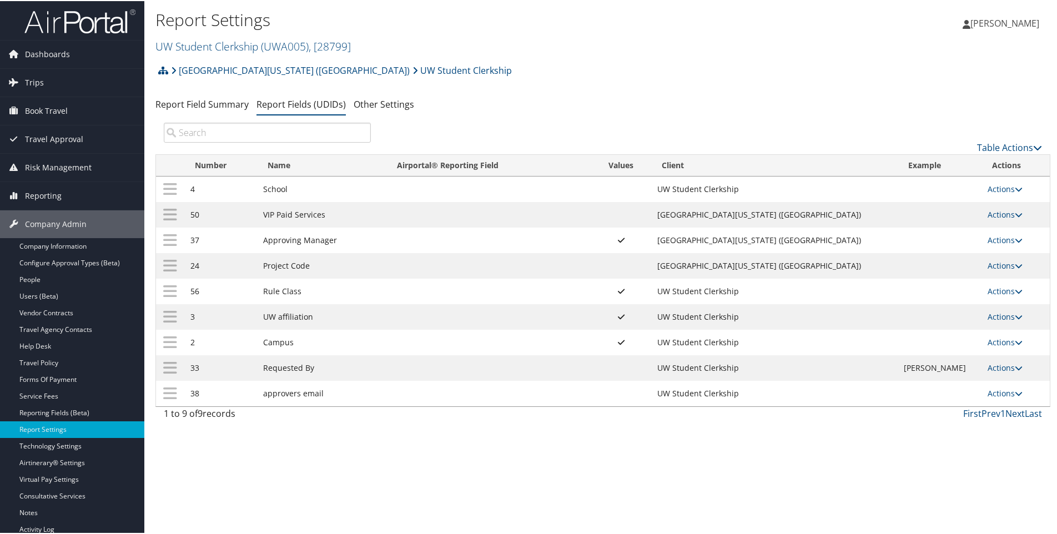
drag, startPoint x: 989, startPoint y: 190, endPoint x: 989, endPoint y: 195, distance: 5.6
click at [990, 190] on link "Actions" at bounding box center [1005, 188] width 35 height 11
click at [915, 241] on link "Edit" at bounding box center [955, 242] width 120 height 19
select select "both"
select select "profiled"
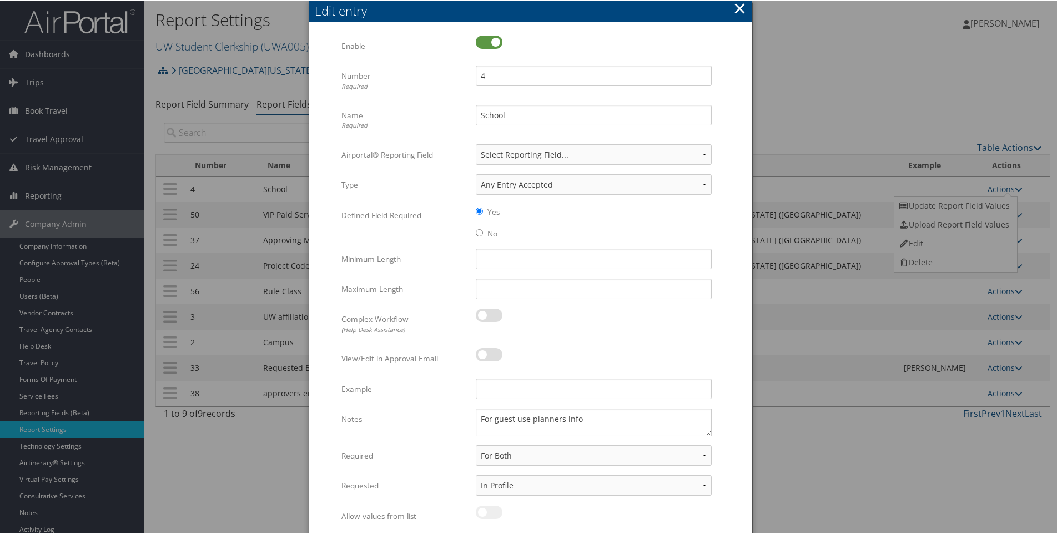
click at [736, 7] on button "×" at bounding box center [740, 7] width 13 height 22
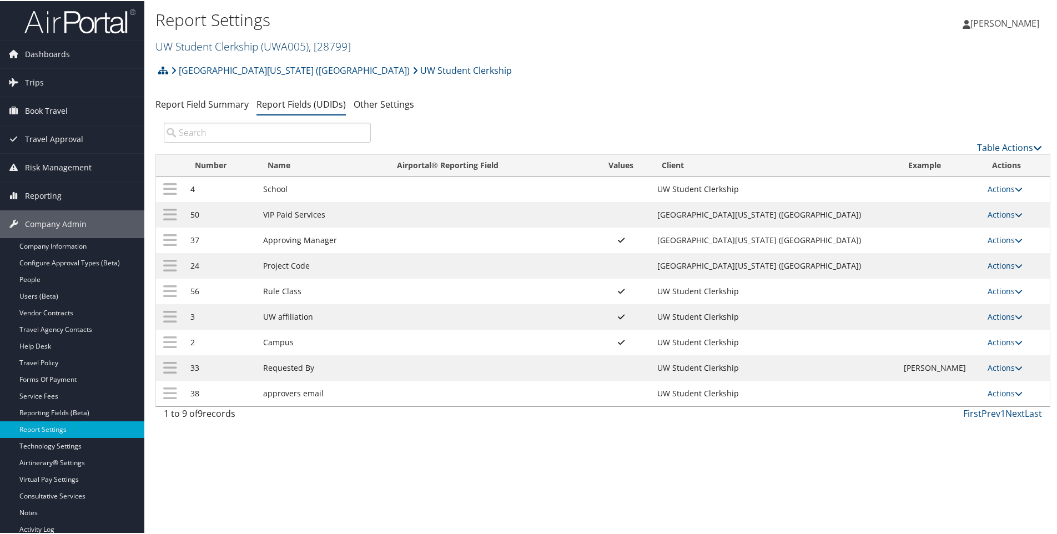
click at [255, 47] on link "UW Student Clerkship ( UWA005 ) , [ 28799 ]" at bounding box center [252, 45] width 195 height 15
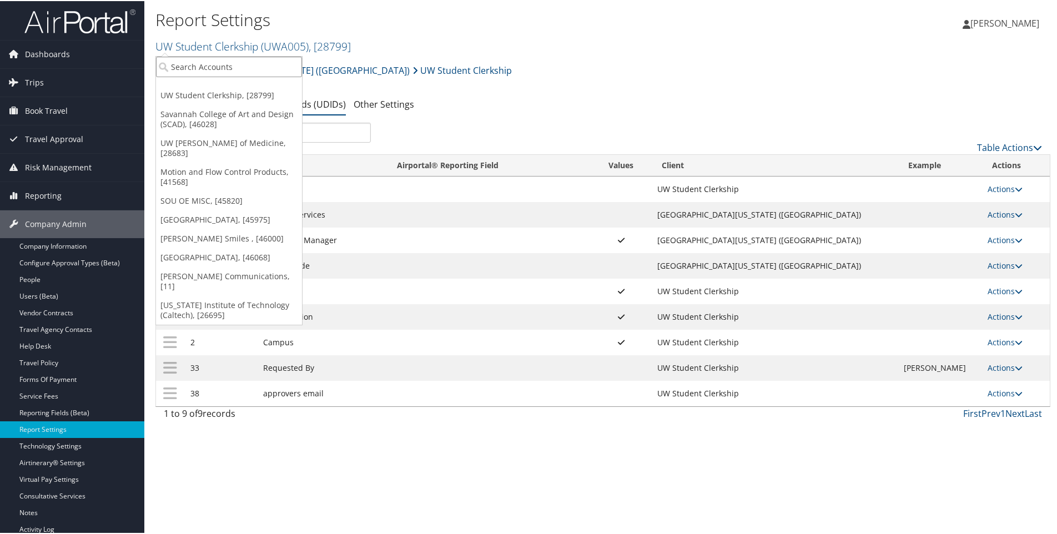
click at [230, 68] on input "search" at bounding box center [229, 66] width 146 height 21
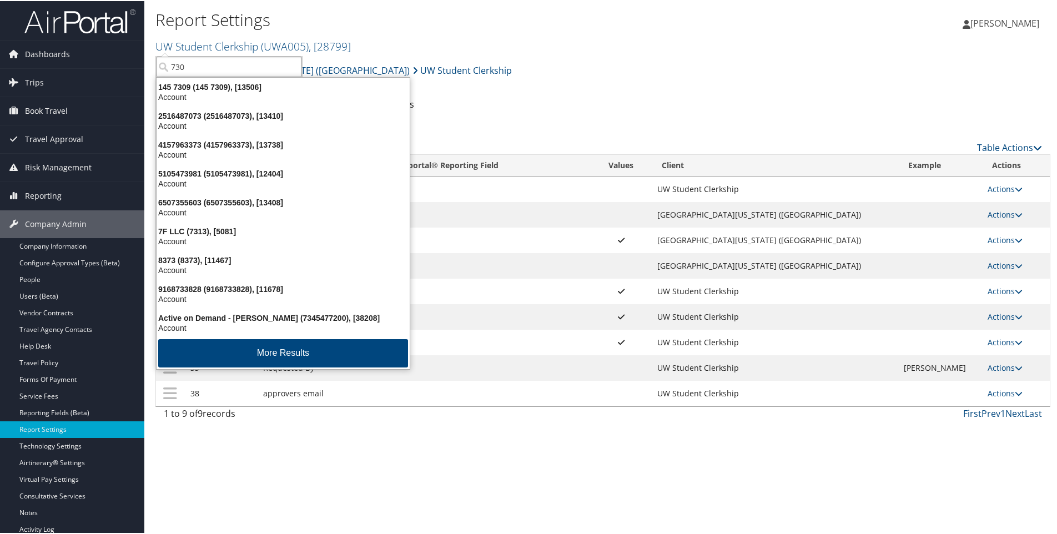
type input "7309"
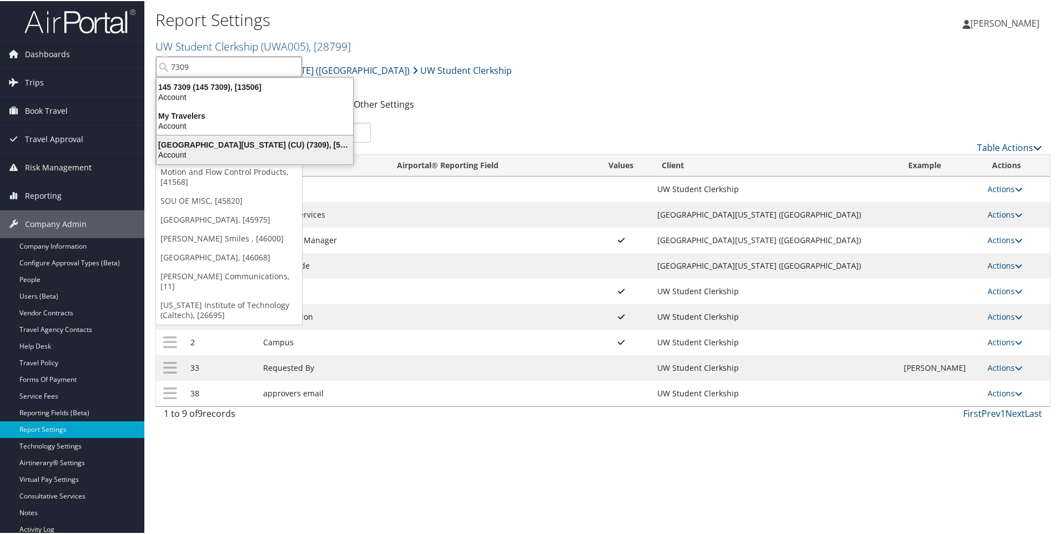
click at [252, 142] on div "University of Colorado (CU) (7309), [5251]" at bounding box center [255, 144] width 210 height 10
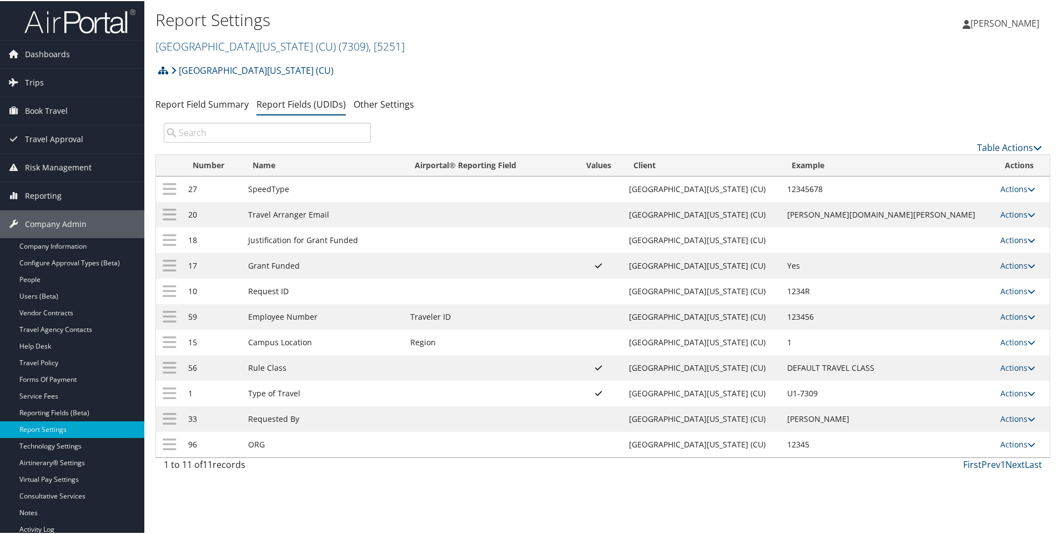
click at [1006, 241] on link "Actions" at bounding box center [1018, 239] width 35 height 11
click at [929, 291] on link "Edit" at bounding box center [964, 293] width 120 height 19
select select "both"
select select "trip"
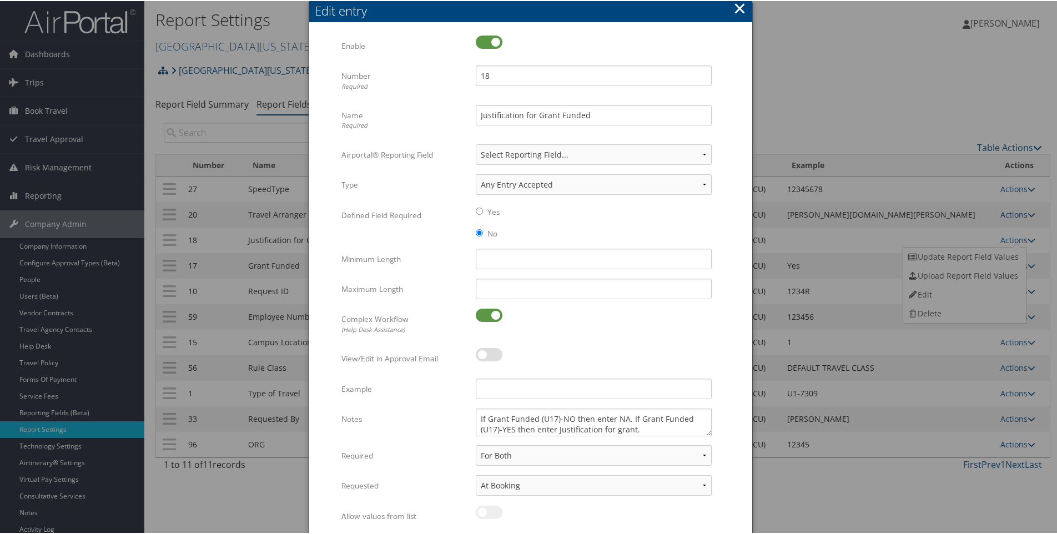
scroll to position [3, 0]
click at [740, 7] on button "×" at bounding box center [740, 7] width 13 height 22
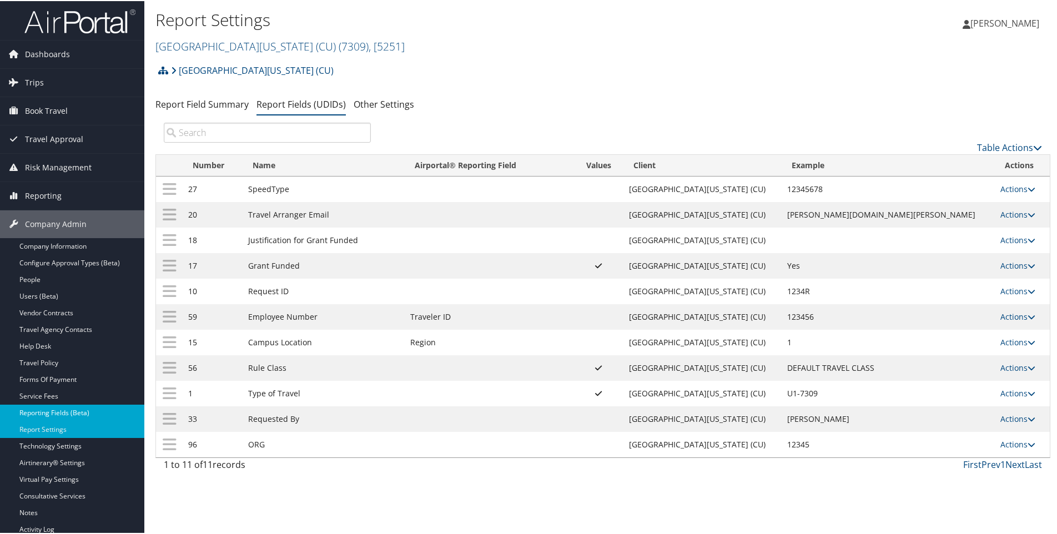
click at [46, 409] on link "Reporting Fields (Beta)" at bounding box center [72, 412] width 144 height 17
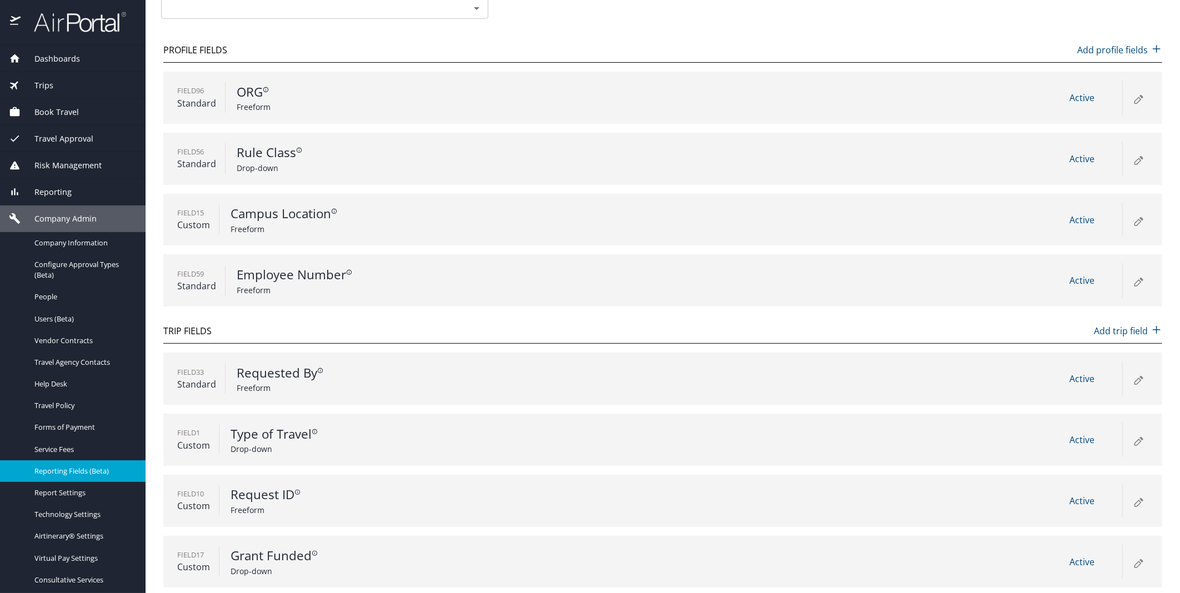
scroll to position [148, 0]
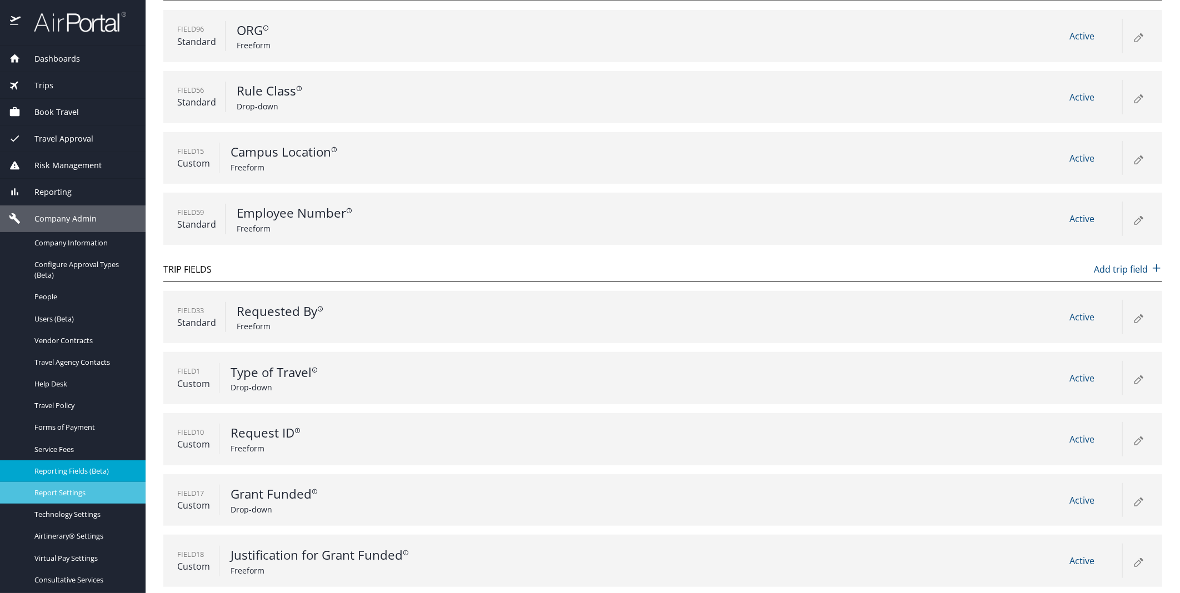
click at [51, 493] on span "Report Settings" at bounding box center [83, 493] width 98 height 11
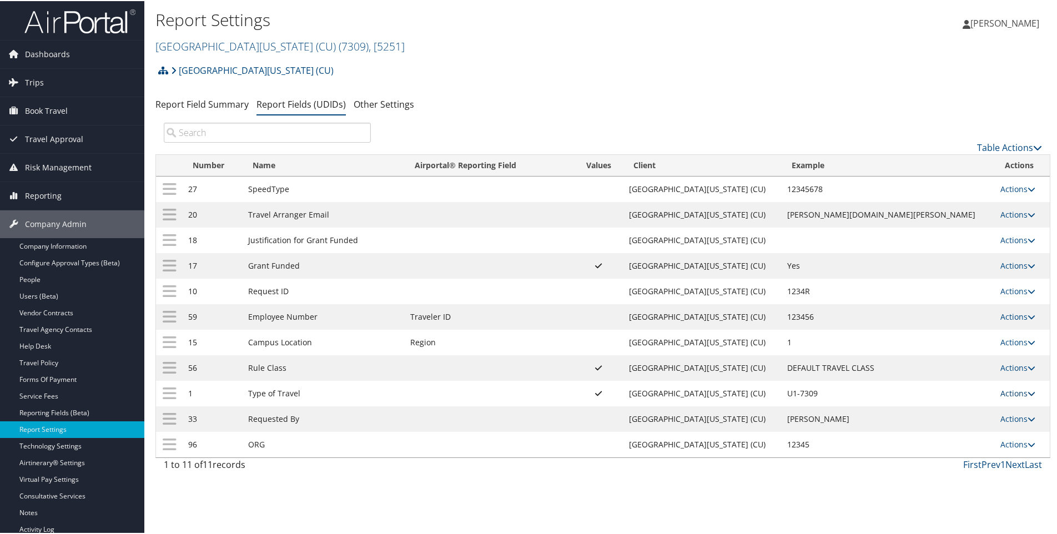
click at [1001, 393] on link "Actions" at bounding box center [1018, 392] width 35 height 11
click at [934, 447] on link "Edit" at bounding box center [964, 447] width 120 height 19
select select "both"
select select "trip"
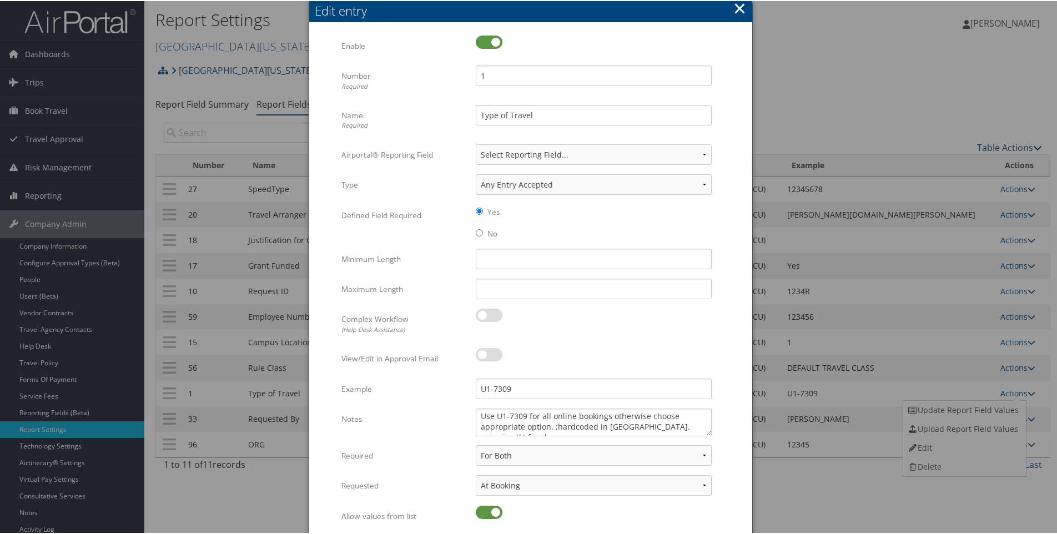
scroll to position [3, 0]
click at [739, 4] on button "×" at bounding box center [740, 7] width 13 height 22
